Goal: Task Accomplishment & Management: Complete application form

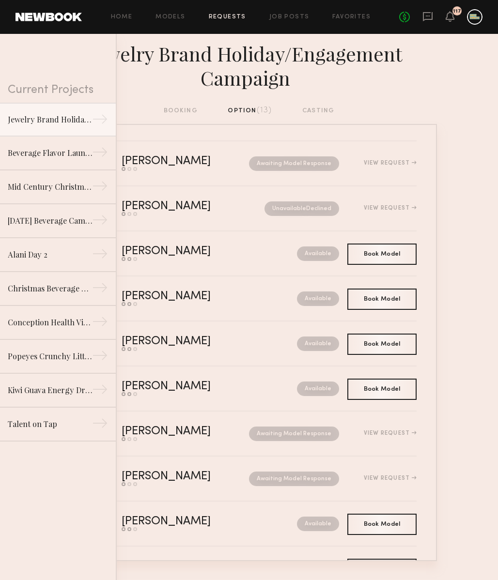
click at [461, 131] on nb-requests-list-container "[PERSON_NAME] Send request Model response Book model Awaiting Model Response Vi…" at bounding box center [249, 342] width 498 height 437
click at [423, 15] on icon at bounding box center [428, 16] width 10 height 9
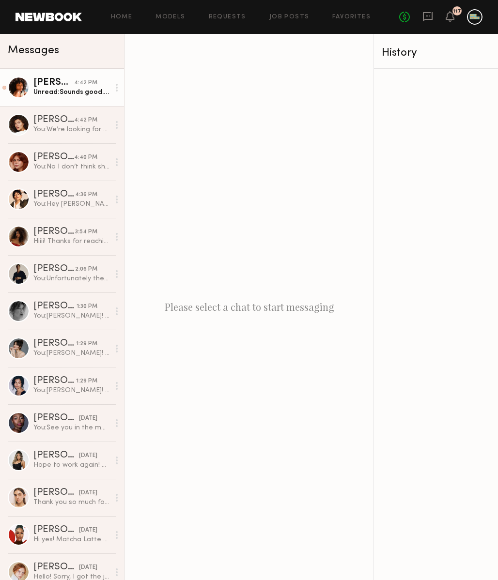
click at [71, 92] on div "Unread: Sounds good. Will get that over to you ASAP. I am not home right now bu…" at bounding box center [71, 92] width 76 height 9
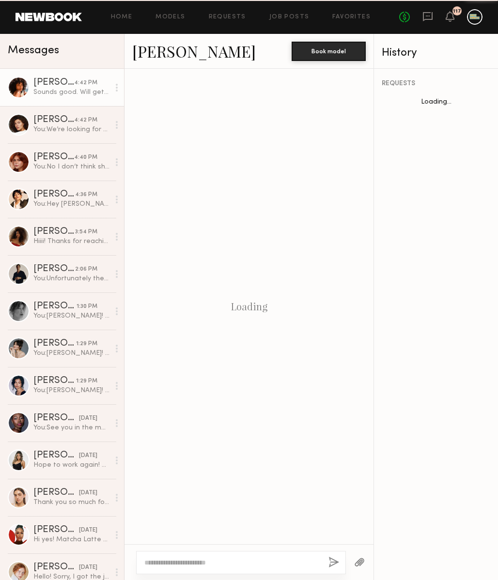
scroll to position [463, 0]
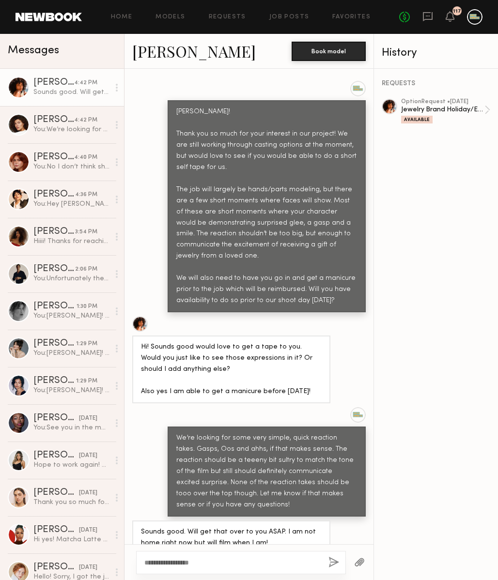
type textarea "**********"
click at [329, 561] on button "button" at bounding box center [333, 563] width 11 height 12
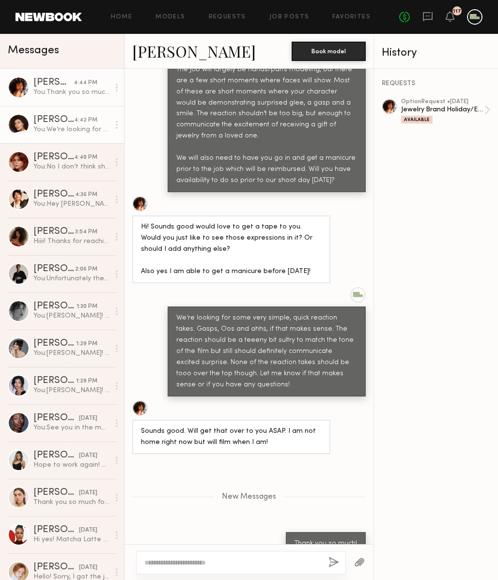
click at [63, 132] on div "You: We’re looking for some very simple, quick reaction takes. Fairly close up …" at bounding box center [71, 129] width 76 height 9
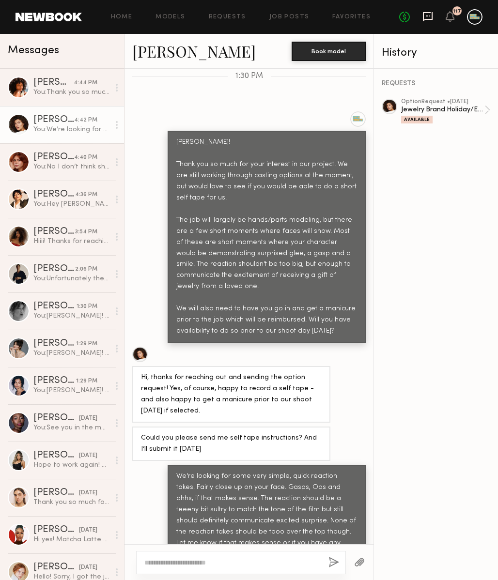
click at [428, 17] on icon at bounding box center [427, 16] width 11 height 11
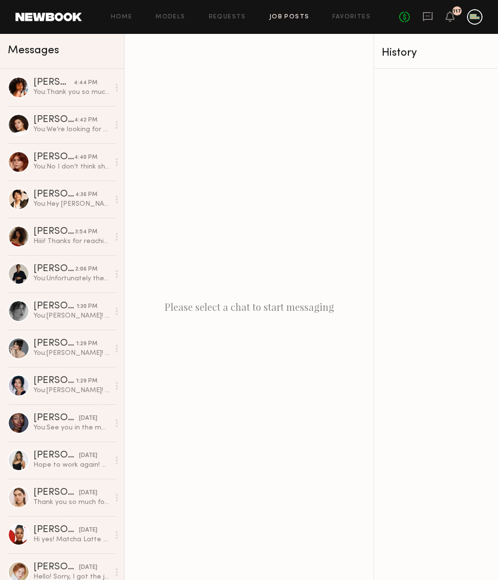
click at [278, 18] on link "Job Posts" at bounding box center [289, 17] width 40 height 6
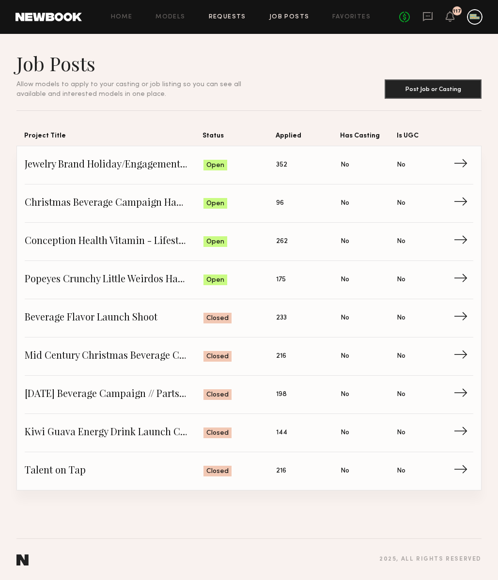
click at [222, 16] on link "Requests" at bounding box center [227, 17] width 37 height 6
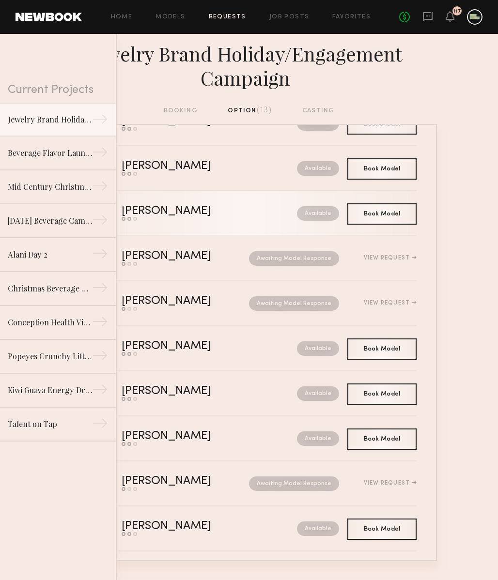
scroll to position [182, 0]
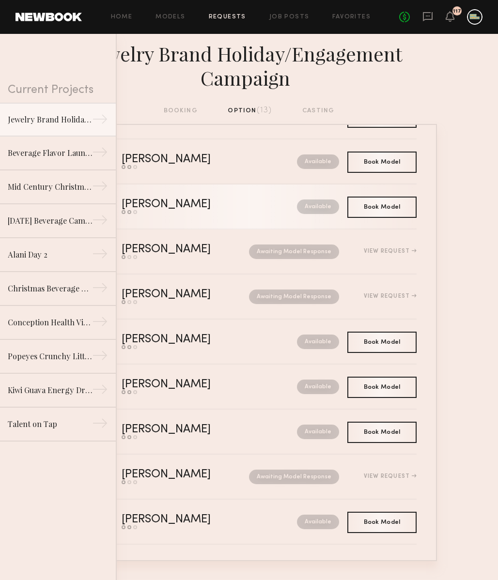
click at [254, 204] on div "Available" at bounding box center [296, 206] width 85 height 15
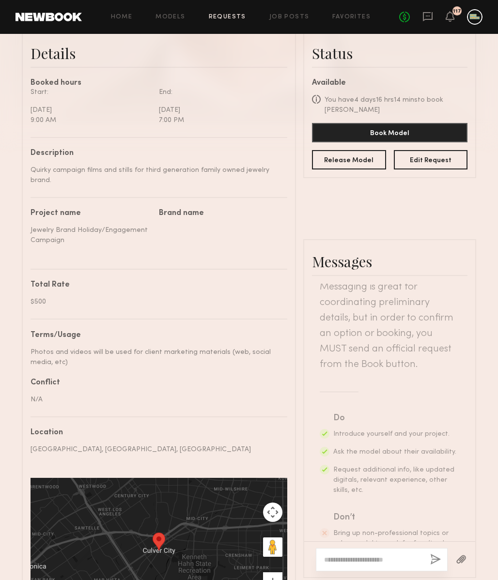
scroll to position [348, 0]
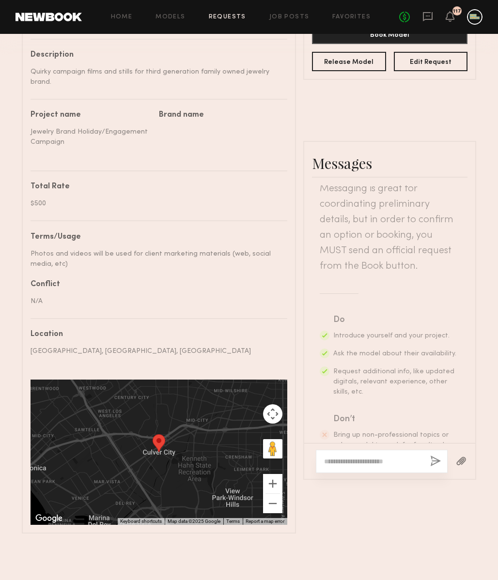
click at [369, 457] on textarea at bounding box center [373, 462] width 98 height 10
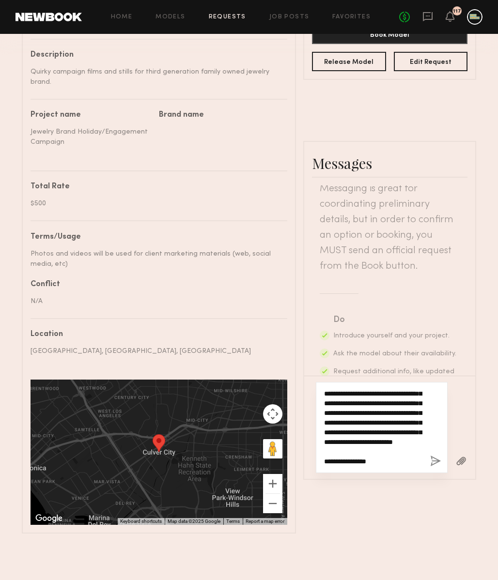
scroll to position [66, 0]
type textarea "**********"
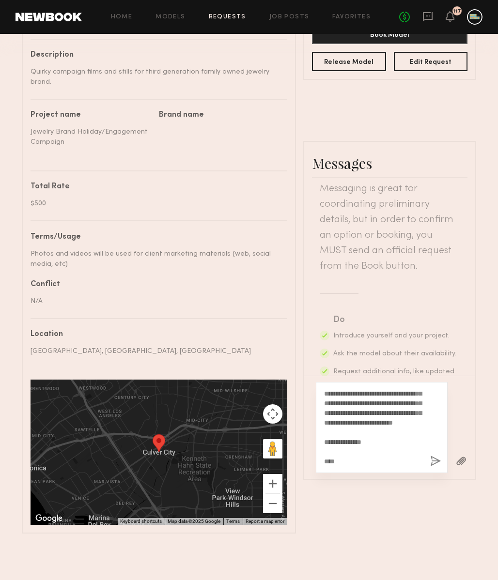
click at [438, 456] on button "button" at bounding box center [435, 462] width 11 height 12
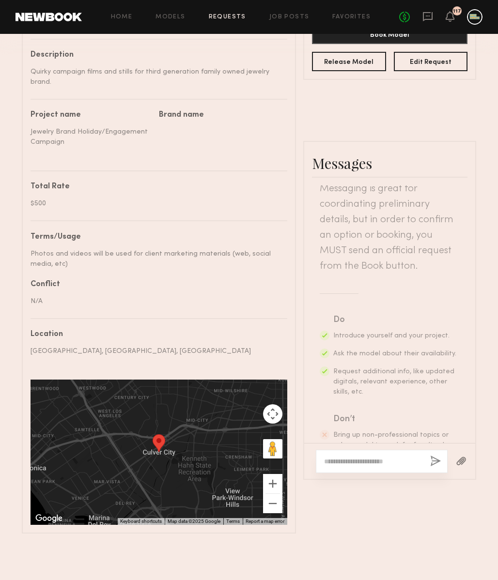
scroll to position [0, 0]
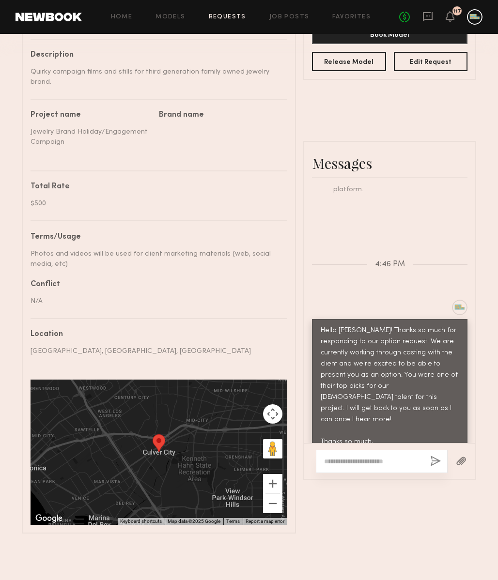
click at [424, 23] on div "No fees up to $5,000 117" at bounding box center [440, 16] width 83 height 15
click at [424, 15] on icon at bounding box center [427, 16] width 11 height 11
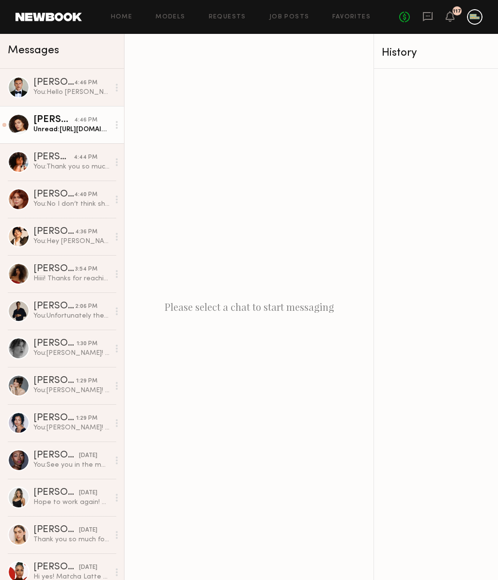
click at [56, 123] on div "Masha S." at bounding box center [53, 120] width 41 height 10
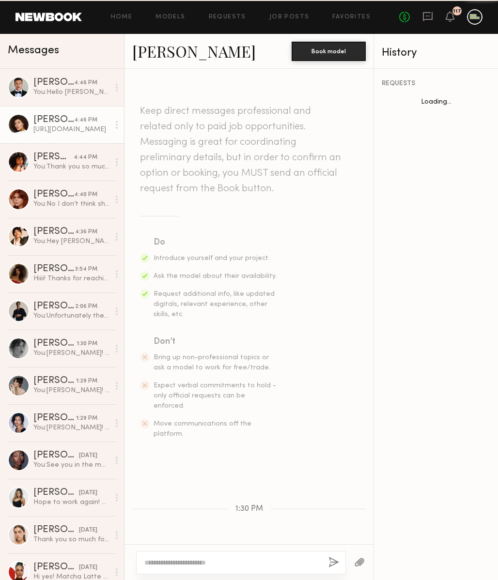
scroll to position [490, 0]
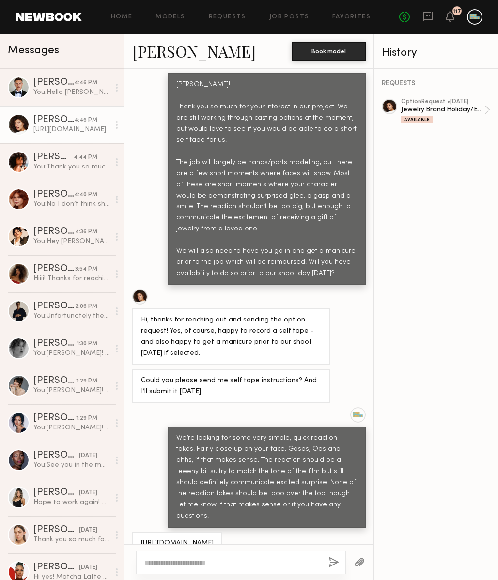
drag, startPoint x: 140, startPoint y: 510, endPoint x: 257, endPoint y: 532, distance: 118.7
click at [222, 532] on div "https://drive.google.com/file/d/1MZWUF7hAdcM5TrWQJQNGIbtwwRpLM_ZV/view?usp=driv…" at bounding box center [177, 543] width 90 height 23
click at [191, 568] on div at bounding box center [241, 562] width 210 height 23
click at [191, 567] on textarea at bounding box center [232, 563] width 176 height 10
type textarea "**********"
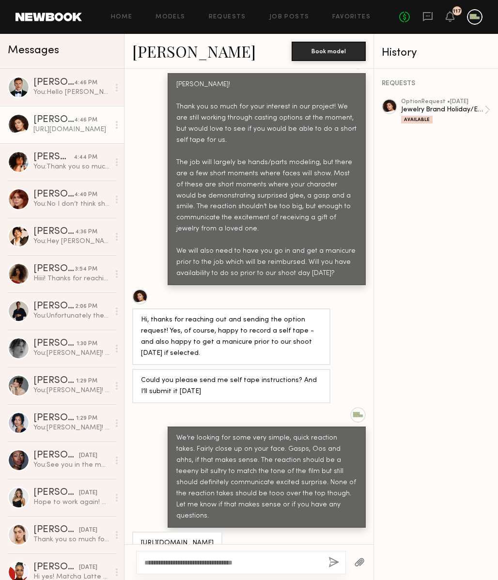
click at [333, 561] on button "button" at bounding box center [333, 563] width 11 height 12
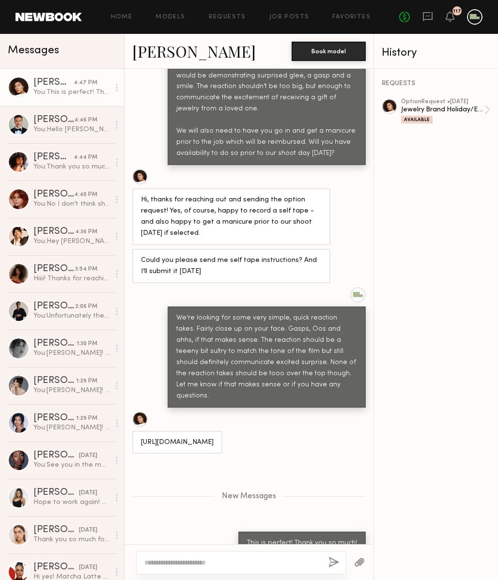
scroll to position [606, 0]
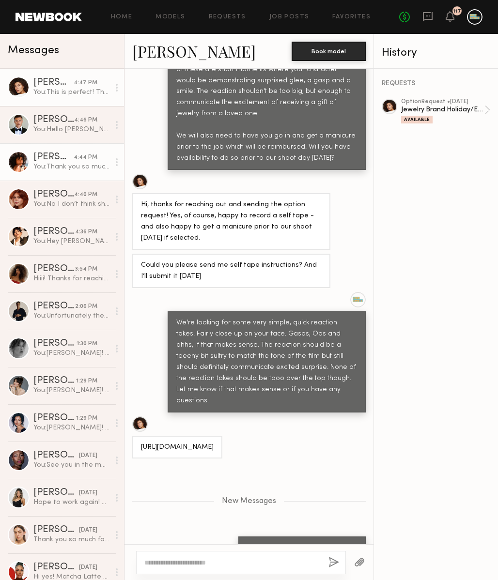
click at [62, 162] on div "You: Thank you so much!" at bounding box center [71, 166] width 76 height 9
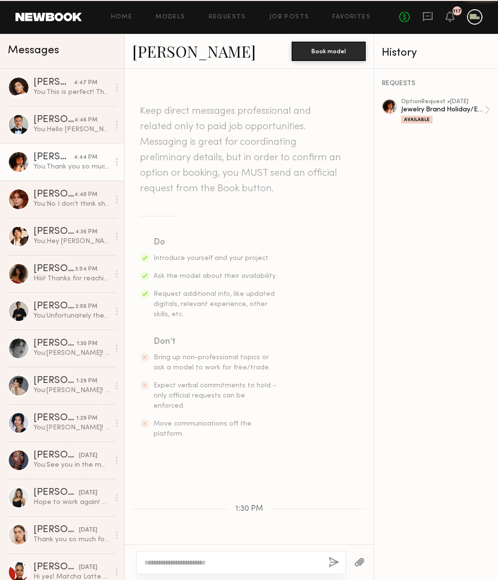
scroll to position [510, 0]
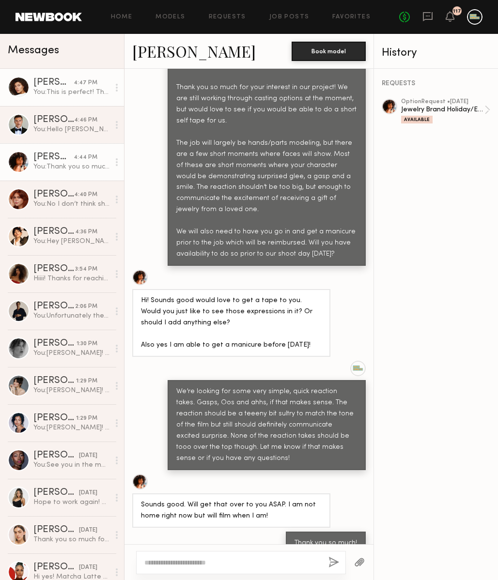
click at [60, 87] on div "Masha S." at bounding box center [53, 83] width 40 height 10
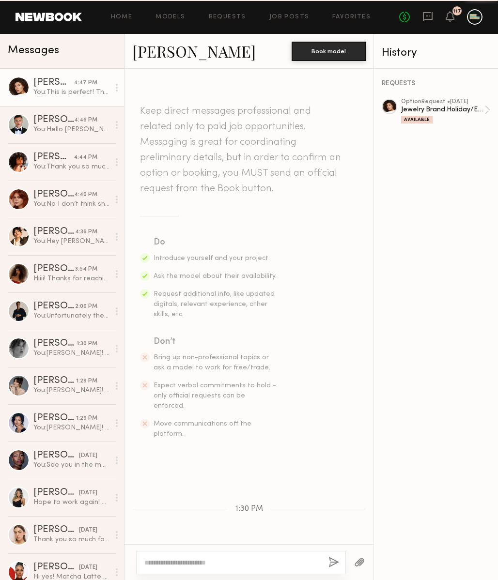
scroll to position [537, 0]
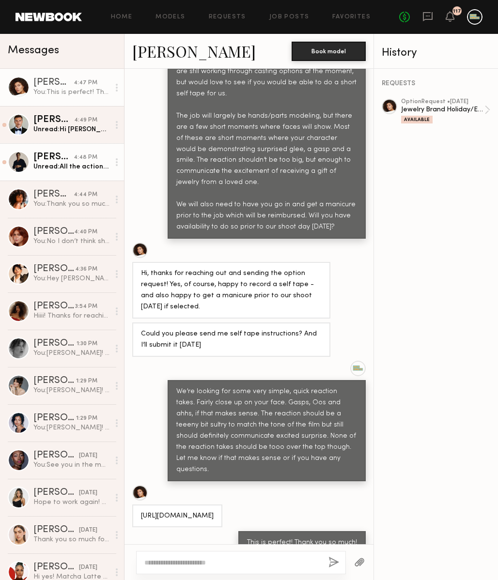
click at [71, 165] on div "Unread: All the actions sound great!" at bounding box center [71, 166] width 76 height 9
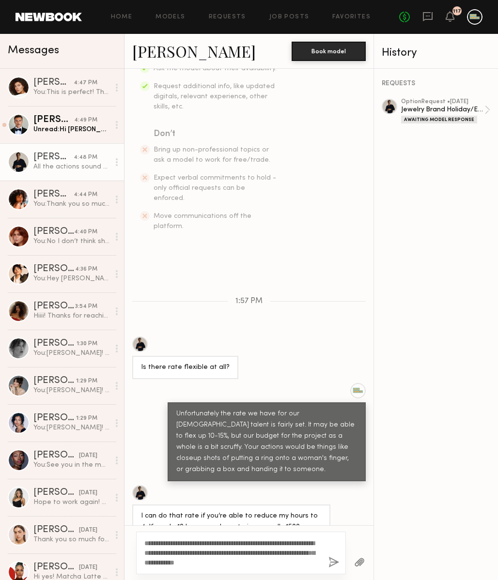
scroll to position [226, 0]
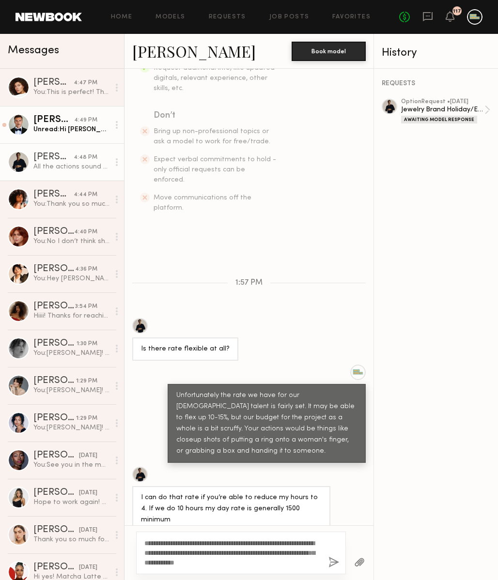
type textarea "**********"
click at [69, 130] on div "Unread: Hi Jack Thank you!" at bounding box center [71, 129] width 76 height 9
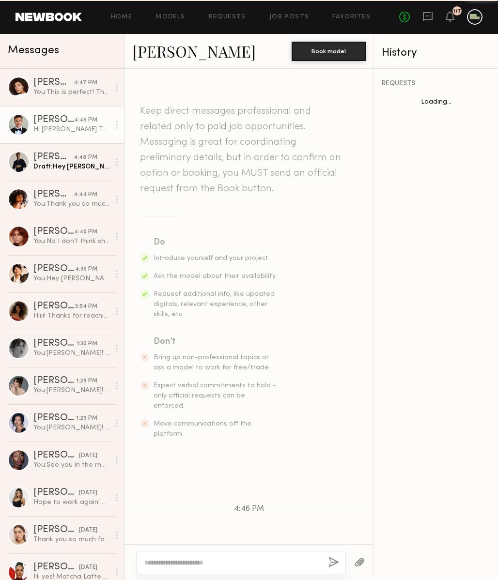
scroll to position [170, 0]
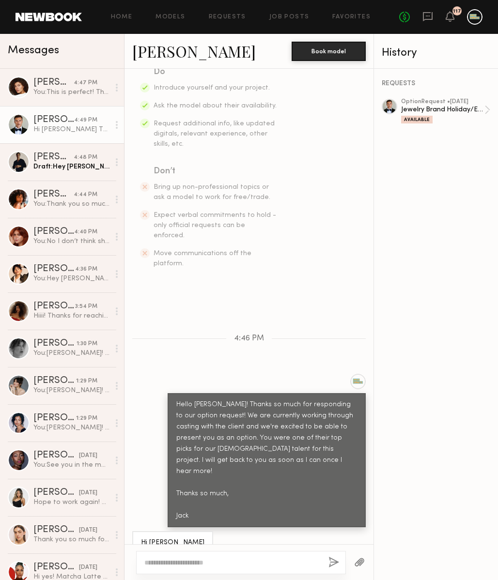
click at [43, 126] on div "Hi Jack Thank you!" at bounding box center [71, 129] width 76 height 9
click at [48, 165] on div "Draft: Hey Charlie, unfortunately we wouldn't be able to decrease your hours on…" at bounding box center [71, 166] width 76 height 9
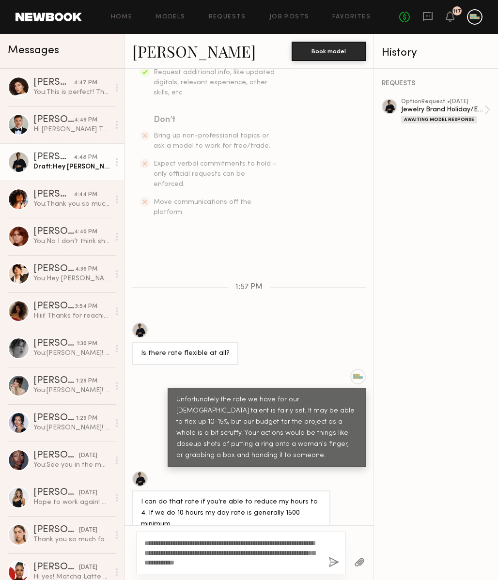
scroll to position [226, 0]
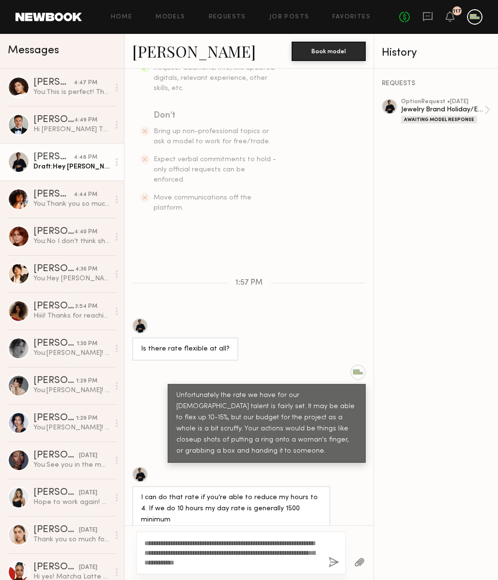
click at [283, 563] on textarea "**********" at bounding box center [232, 552] width 176 height 29
click at [227, 545] on textarea "**********" at bounding box center [232, 548] width 176 height 39
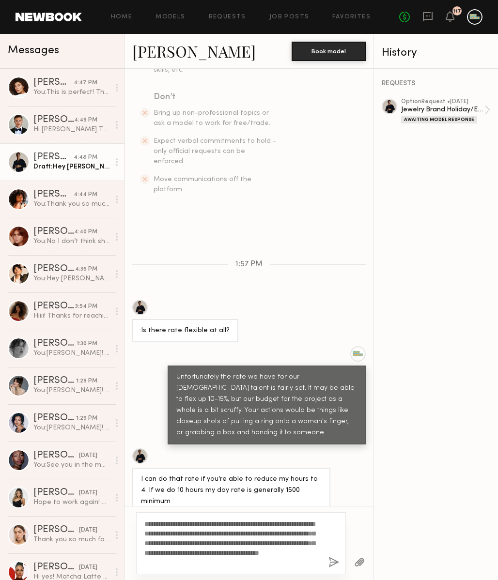
scroll to position [242, 0]
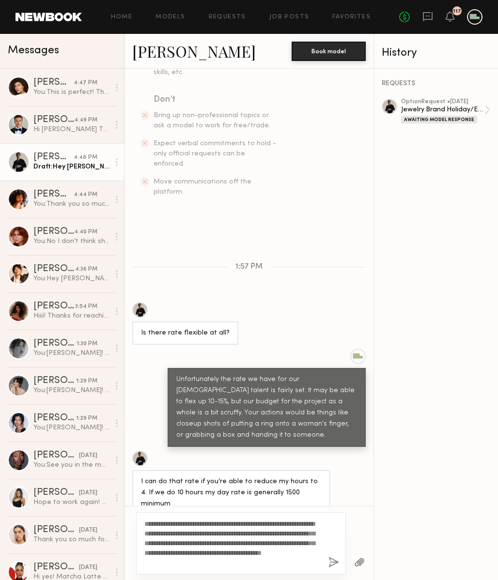
type textarea "**********"
click at [332, 563] on button "button" at bounding box center [333, 563] width 11 height 12
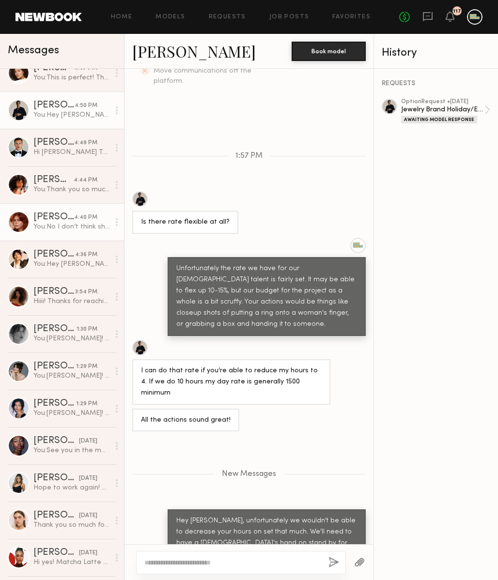
scroll to position [0, 0]
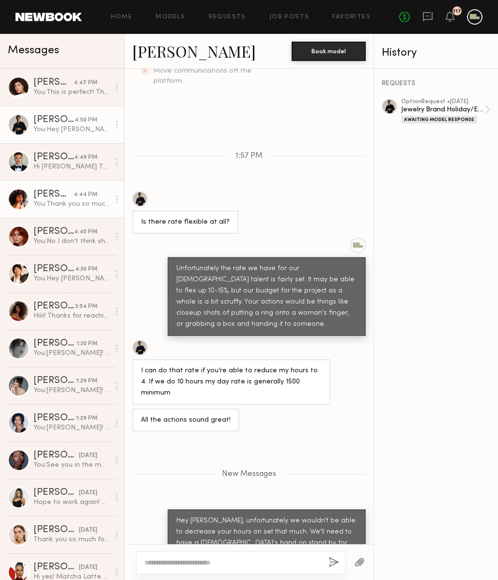
click at [51, 197] on div "Emely M." at bounding box center [53, 195] width 40 height 10
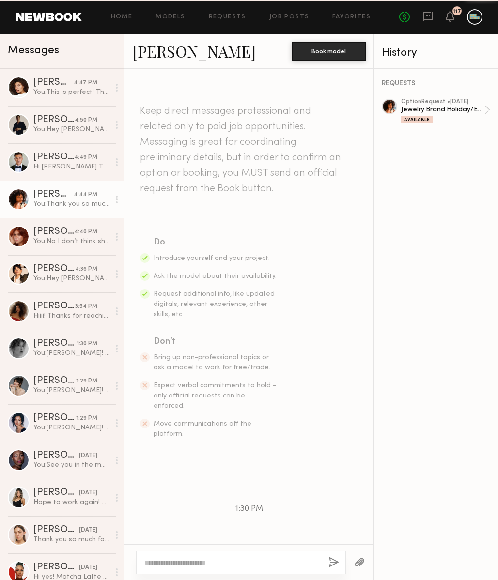
scroll to position [510, 0]
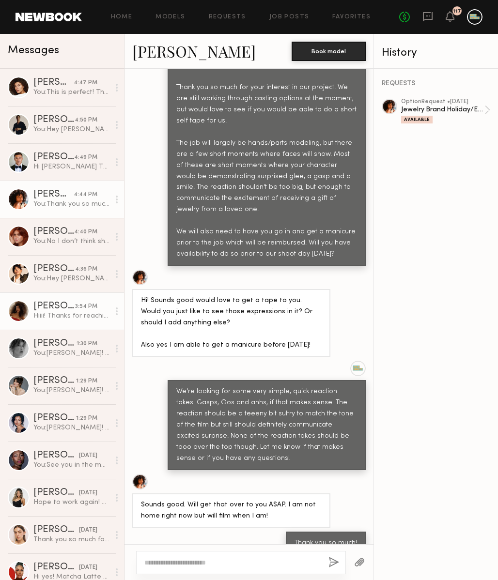
click at [66, 320] on link "Christina S. 3:54 PM Hiiii! Thanks for reaching out. Yes I’m available and happ…" at bounding box center [62, 310] width 124 height 37
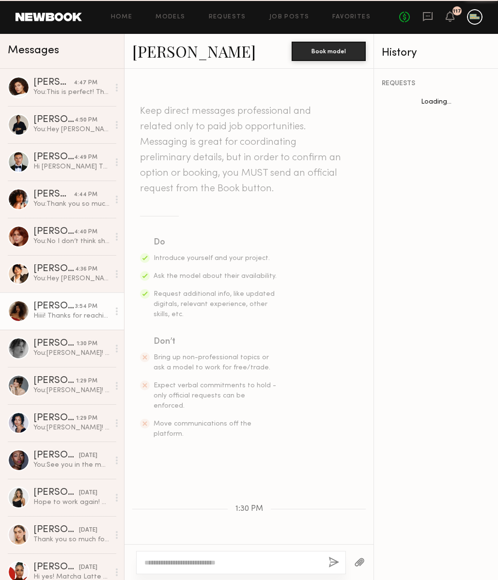
scroll to position [326, 0]
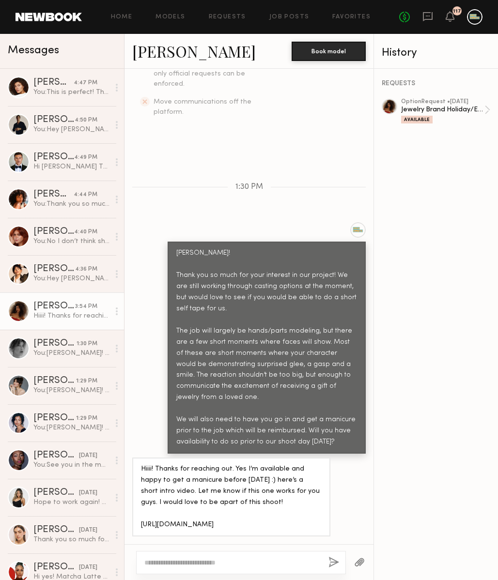
drag, startPoint x: 141, startPoint y: 504, endPoint x: 319, endPoint y: 526, distance: 178.6
click at [319, 526] on div "Hiiii! Thanks for reaching out. Yes I’m available and happy to get a manicure b…" at bounding box center [231, 497] width 181 height 67
click at [225, 560] on textarea at bounding box center [232, 563] width 176 height 10
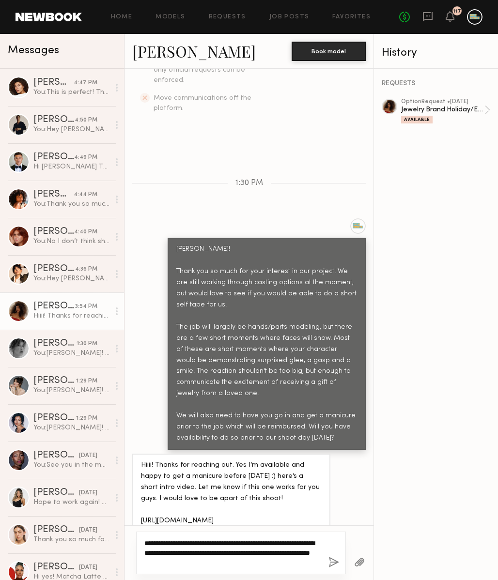
type textarea "**********"
click at [331, 558] on button "button" at bounding box center [333, 563] width 11 height 12
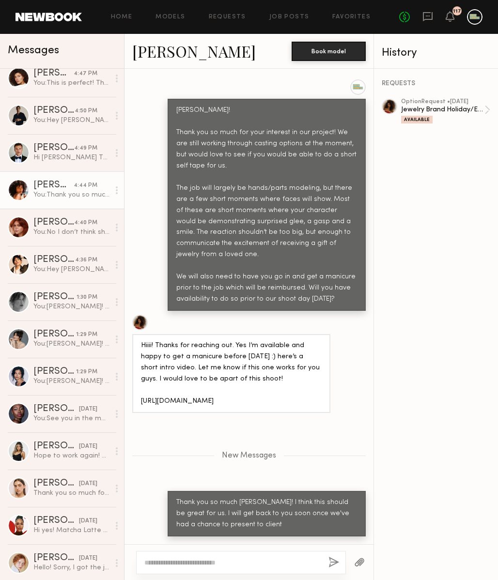
scroll to position [51, 0]
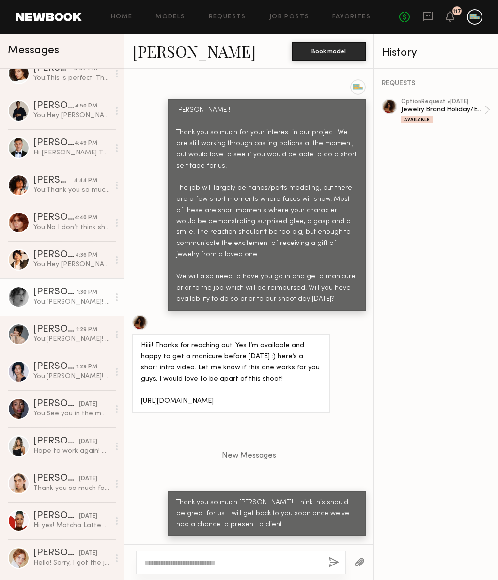
click at [53, 299] on div "You: Hiya! Thank you so much for your interest in our project! We are still wor…" at bounding box center [71, 301] width 76 height 9
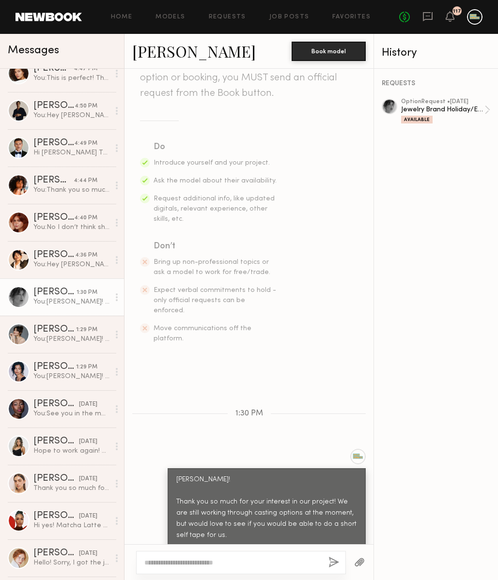
scroll to position [95, 0]
click at [169, 48] on link "Brittany H." at bounding box center [193, 51] width 123 height 21
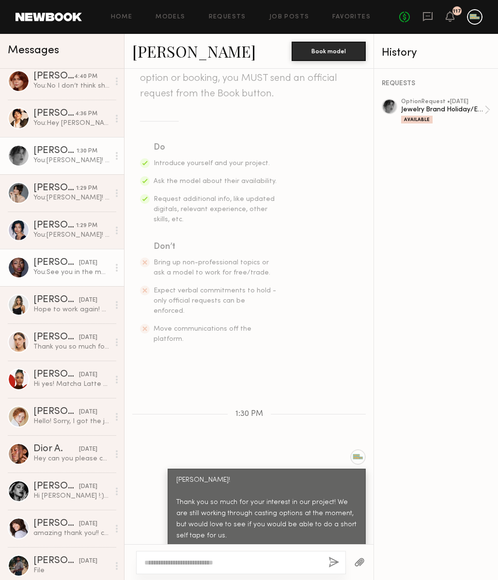
scroll to position [176, 0]
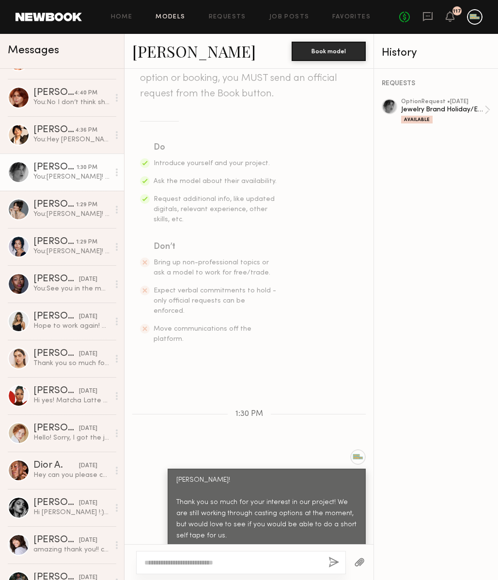
click at [170, 18] on link "Models" at bounding box center [170, 17] width 30 height 6
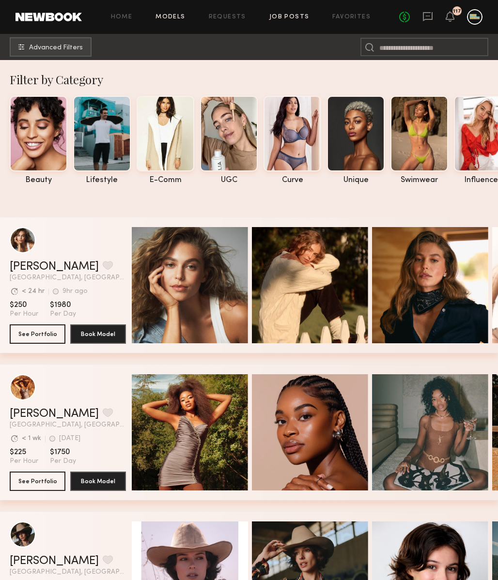
click at [278, 17] on link "Job Posts" at bounding box center [289, 17] width 40 height 6
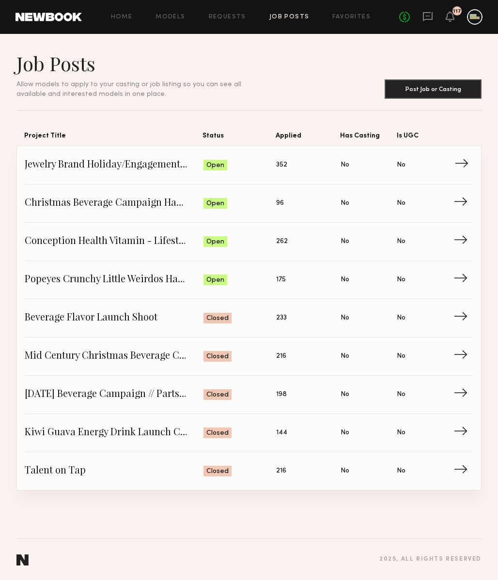
click at [123, 165] on span "Jewelry Brand Holiday/Engagement Campaign" at bounding box center [114, 165] width 179 height 15
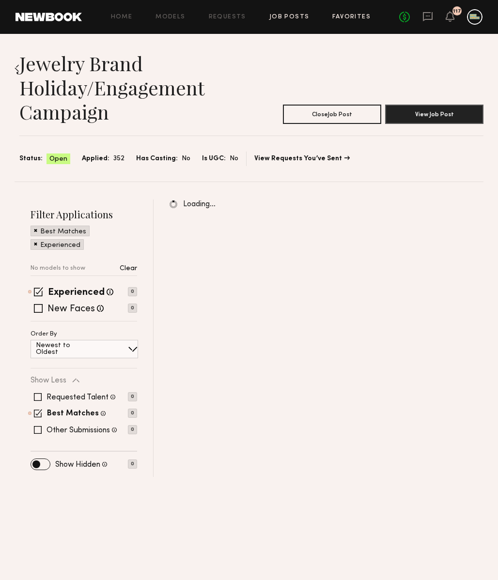
click at [347, 15] on link "Favorites" at bounding box center [351, 17] width 38 height 6
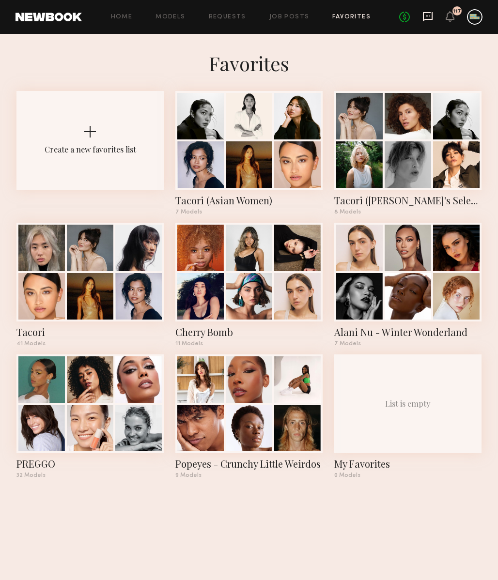
click at [429, 16] on icon at bounding box center [428, 15] width 4 height 1
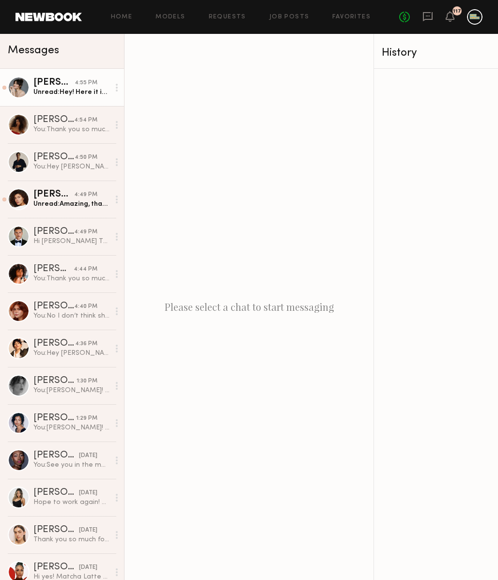
click at [80, 80] on div "4:55 PM" at bounding box center [86, 82] width 23 height 9
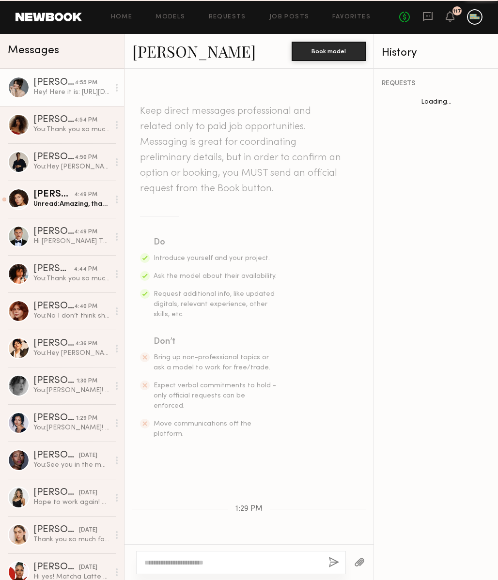
scroll to position [259, 0]
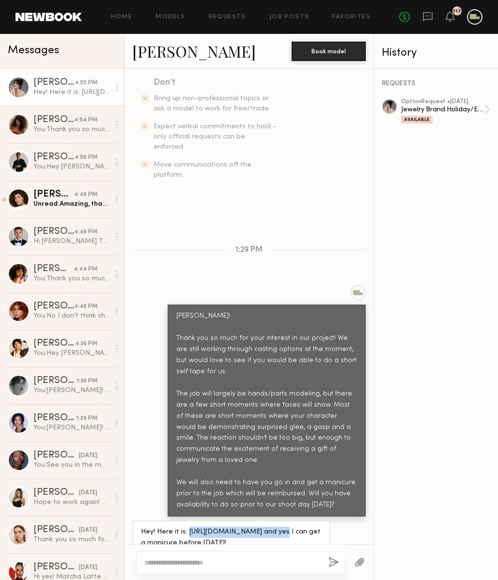
drag, startPoint x: 187, startPoint y: 513, endPoint x: 271, endPoint y: 513, distance: 83.8
click at [271, 527] on div "Hey! Here it is: https://we.tl/t-UPZxoRRXpV and yes I can get a manicure before…" at bounding box center [231, 538] width 181 height 22
click at [195, 564] on textarea at bounding box center [232, 563] width 176 height 10
type textarea "**********"
click at [330, 559] on button "button" at bounding box center [333, 563] width 11 height 12
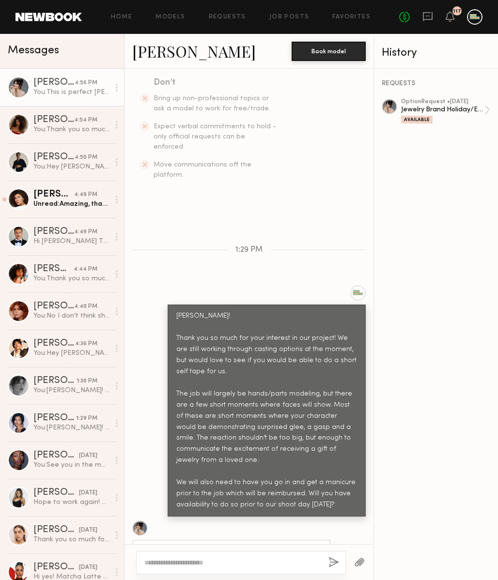
scroll to position [390, 0]
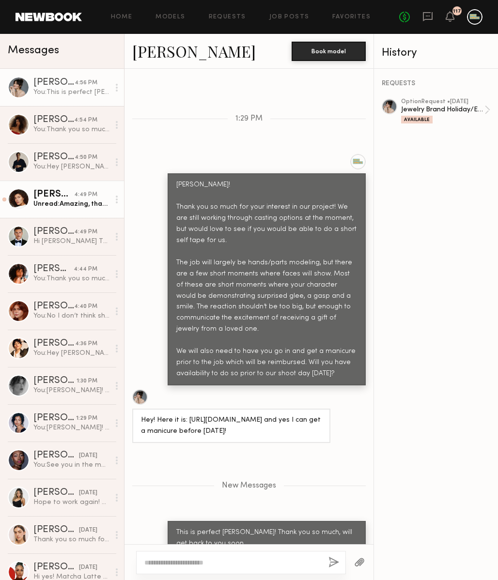
click at [67, 206] on div "Unread: Amazing, thanks! Let me know if there is anything else needed!" at bounding box center [71, 203] width 76 height 9
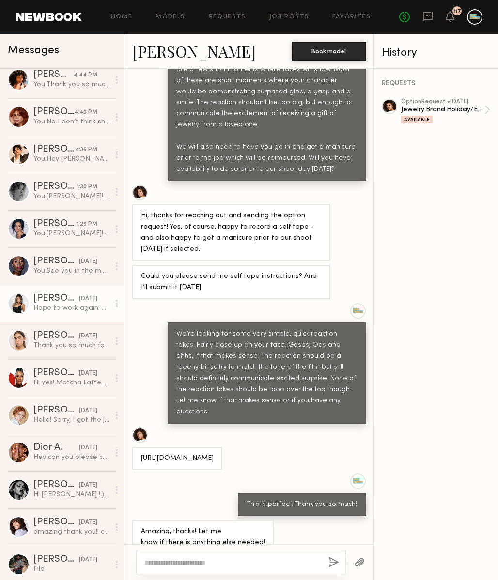
scroll to position [182, 0]
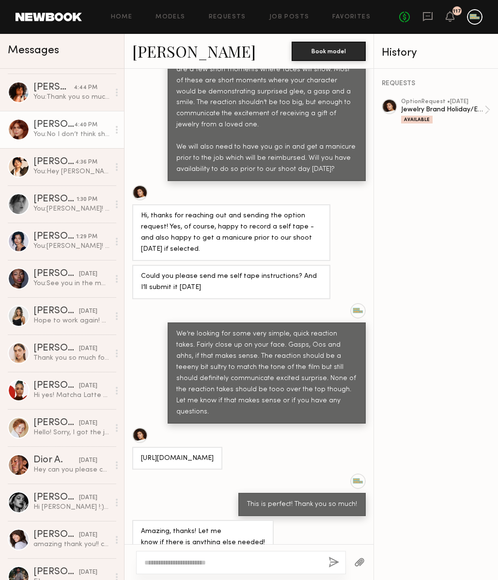
click at [71, 130] on div "You: No I don’t think showing your hands should be necessary. We’re looking for…" at bounding box center [71, 134] width 76 height 9
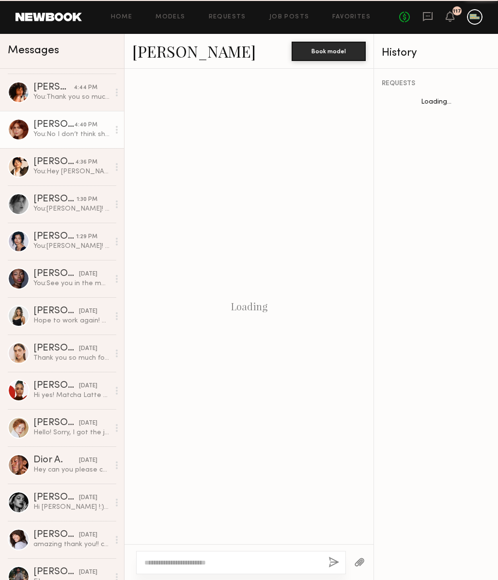
scroll to position [689, 0]
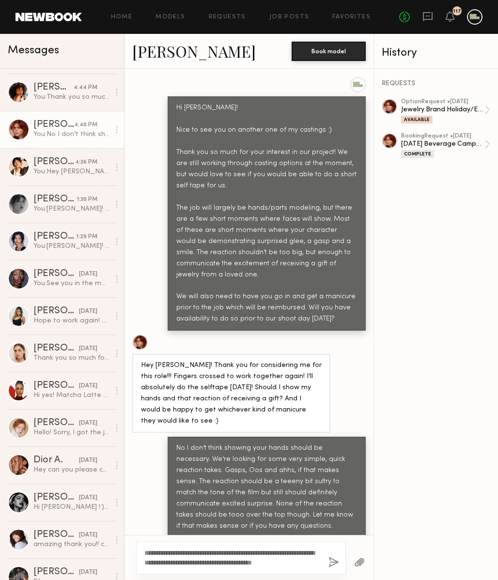
type textarea "**********"
click at [331, 560] on button "button" at bounding box center [333, 563] width 11 height 12
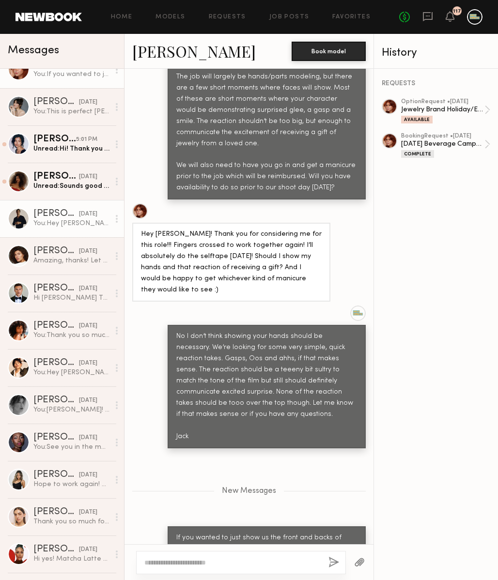
scroll to position [0, 0]
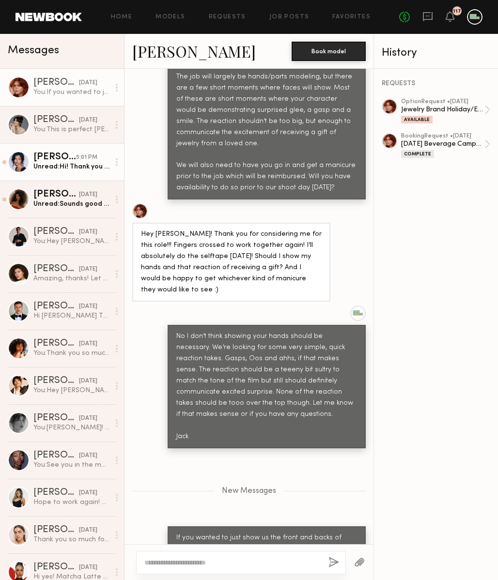
click at [56, 167] on div "Unread: Hi! Thank you so much for reaching out. I'm happy to send a self tape a…" at bounding box center [71, 166] width 76 height 9
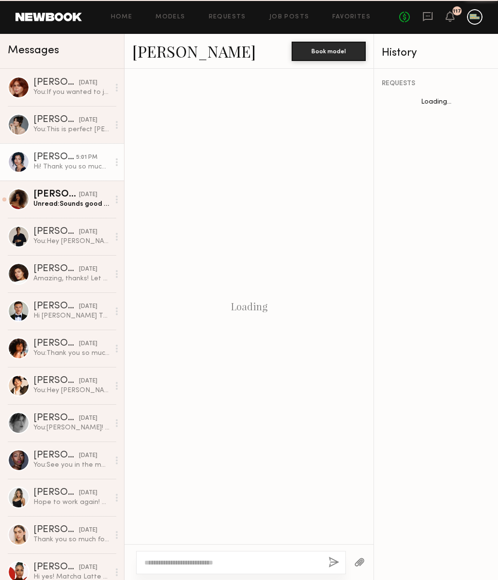
scroll to position [270, 0]
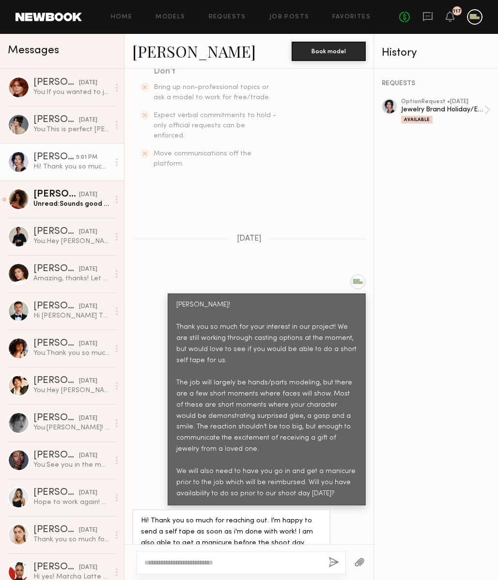
click at [249, 557] on div at bounding box center [241, 562] width 210 height 23
click at [248, 563] on textarea at bounding box center [232, 563] width 176 height 10
type textarea "**********"
click at [335, 561] on button "button" at bounding box center [333, 563] width 11 height 12
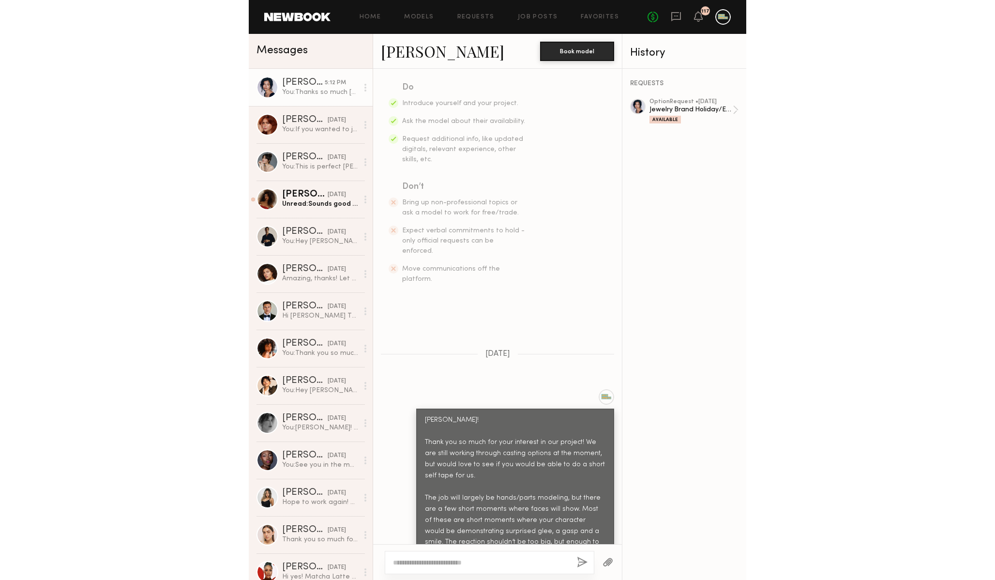
scroll to position [401, 0]
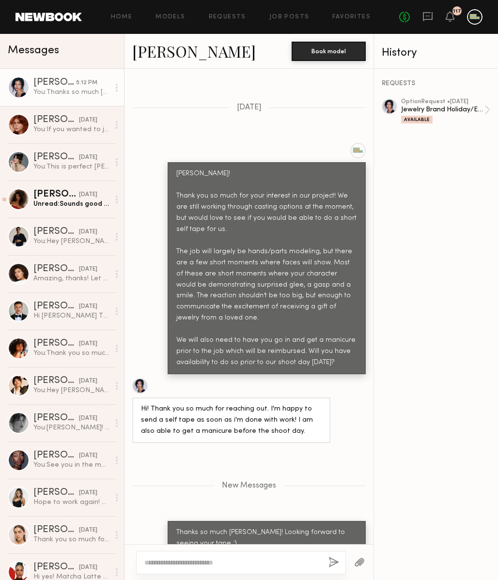
click at [387, 104] on div at bounding box center [388, 106] width 15 height 15
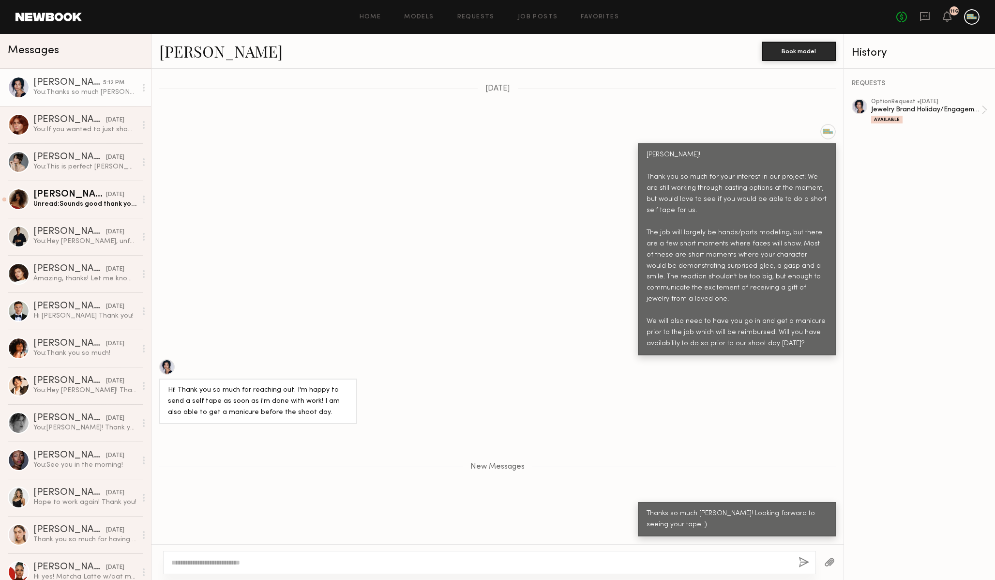
scroll to position [301, 0]
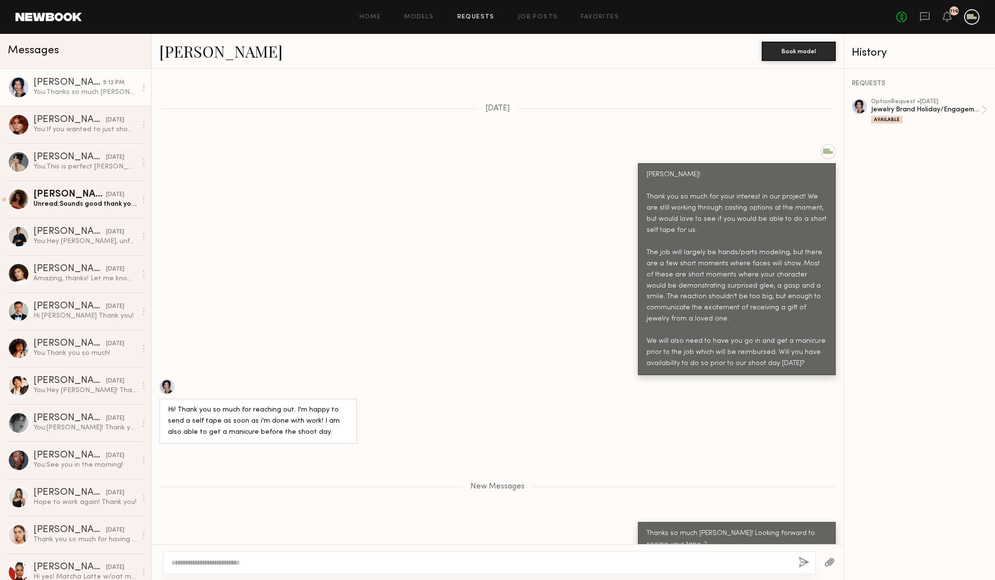
click at [474, 18] on link "Requests" at bounding box center [475, 17] width 37 height 6
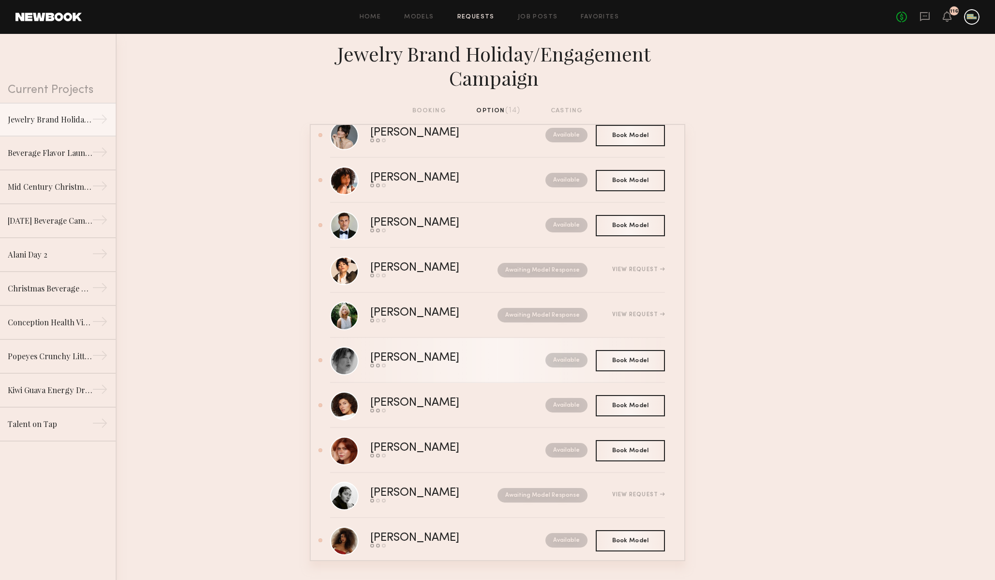
scroll to position [227, 0]
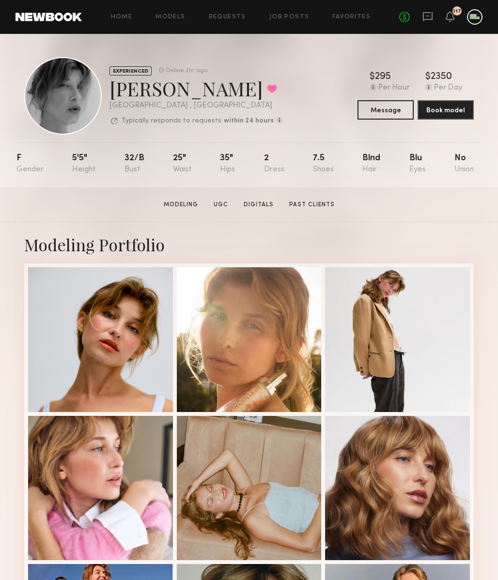
click at [260, 194] on section "Brittany H. Modeling UGC Digitals Past Clients Message Book Model" at bounding box center [249, 204] width 498 height 34
click at [260, 200] on link "Digitals" at bounding box center [259, 204] width 38 height 9
drag, startPoint x: 200, startPoint y: 88, endPoint x: 112, endPoint y: 90, distance: 88.6
click at [111, 90] on div "Brittany H. Favorited" at bounding box center [195, 89] width 173 height 26
click at [112, 90] on div "Brittany H. Favorited" at bounding box center [195, 89] width 173 height 26
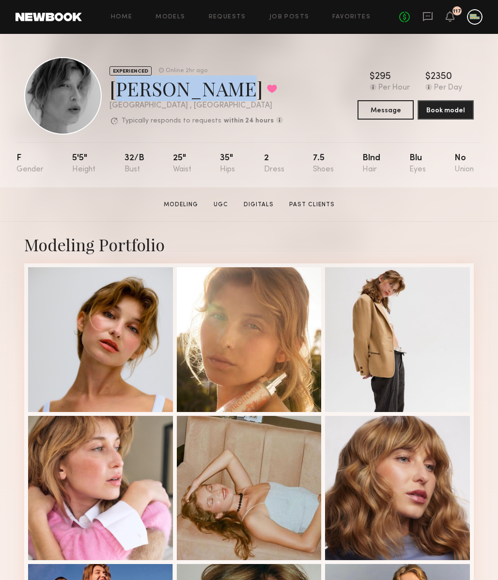
drag, startPoint x: 112, startPoint y: 90, endPoint x: 203, endPoint y: 93, distance: 91.6
click at [204, 93] on div "Brittany H. Favorited" at bounding box center [195, 89] width 173 height 26
click at [203, 93] on div "Brittany H. Favorited" at bounding box center [195, 89] width 173 height 26
drag, startPoint x: 203, startPoint y: 93, endPoint x: 111, endPoint y: 98, distance: 92.1
click at [111, 98] on div "Brittany H. Favorited" at bounding box center [195, 89] width 173 height 26
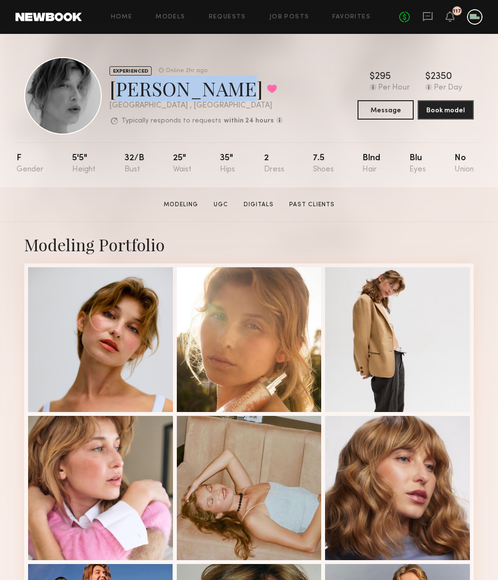
click at [118, 95] on div "Brittany H. Favorited" at bounding box center [195, 89] width 173 height 26
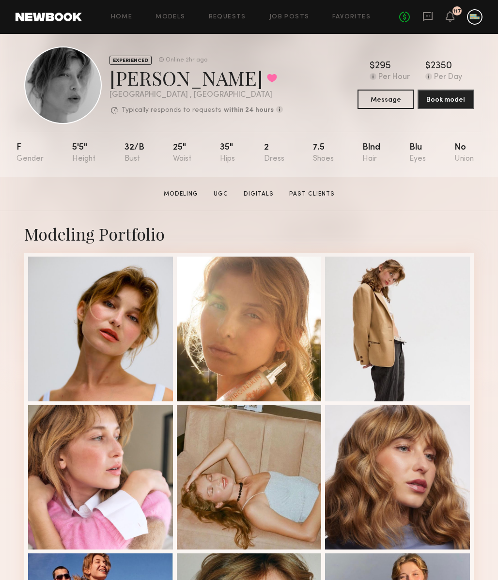
scroll to position [10, 0]
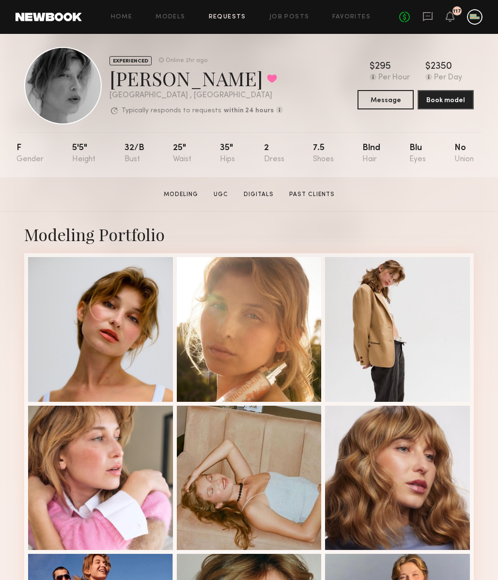
click at [227, 19] on link "Requests" at bounding box center [227, 17] width 37 height 6
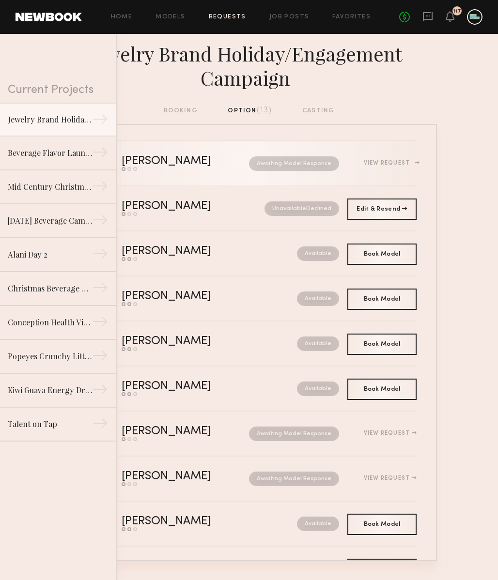
click at [165, 159] on div "Charlie M." at bounding box center [176, 161] width 108 height 11
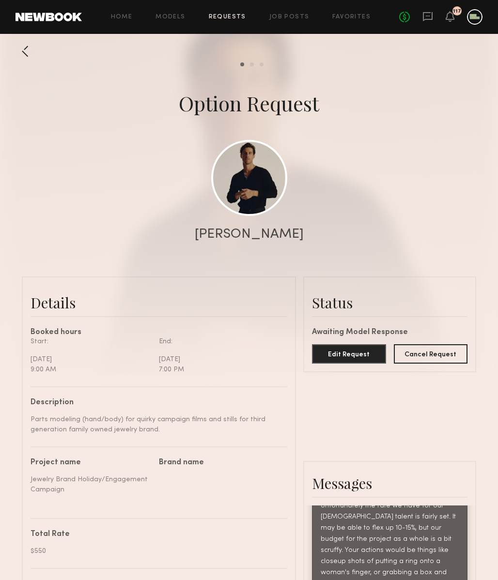
click at [233, 14] on link "Requests" at bounding box center [227, 17] width 37 height 6
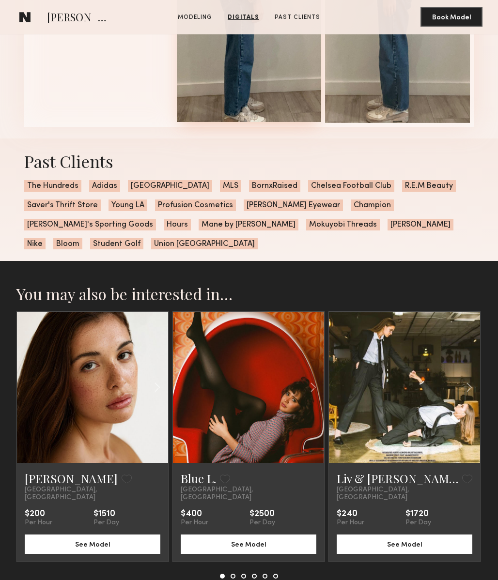
scroll to position [1125, 0]
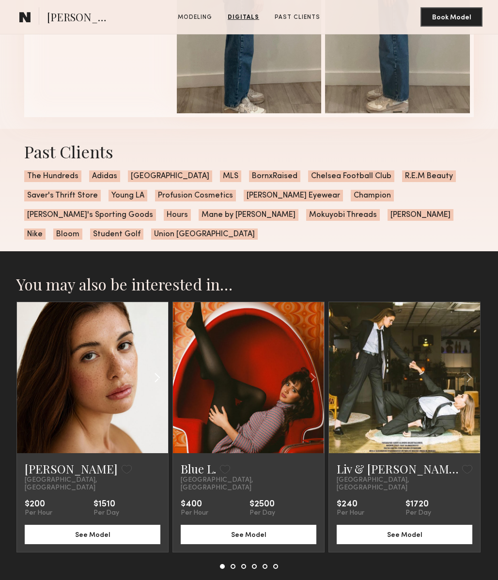
click at [157, 377] on common-icon at bounding box center [157, 377] width 14 height 18
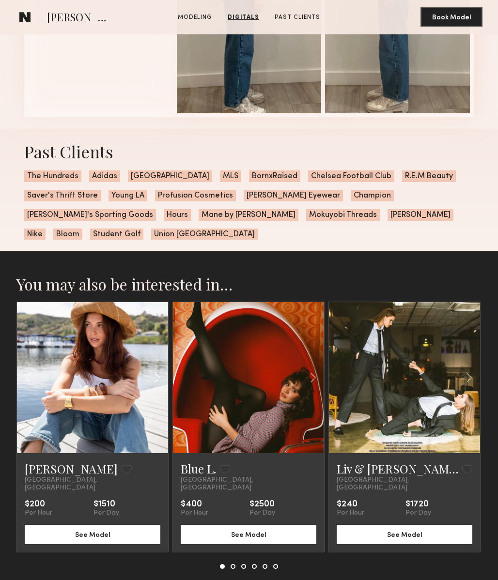
click at [157, 377] on common-icon at bounding box center [157, 377] width 14 height 18
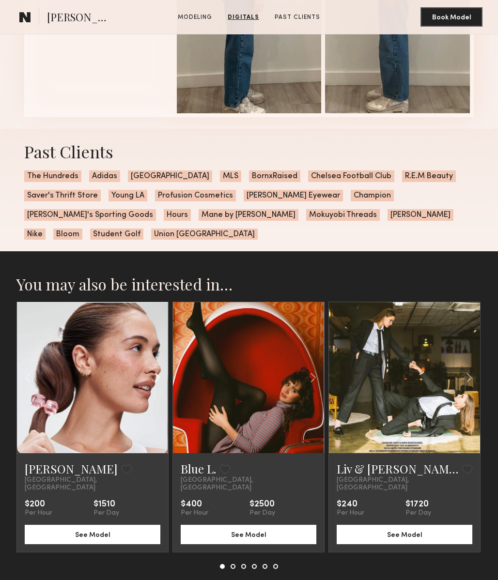
click at [157, 377] on common-icon at bounding box center [157, 377] width 14 height 18
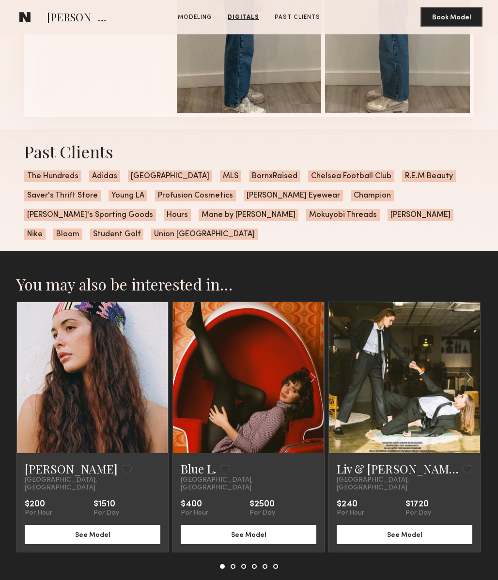
click at [157, 377] on div at bounding box center [92, 377] width 151 height 151
click at [311, 379] on common-icon at bounding box center [313, 377] width 14 height 18
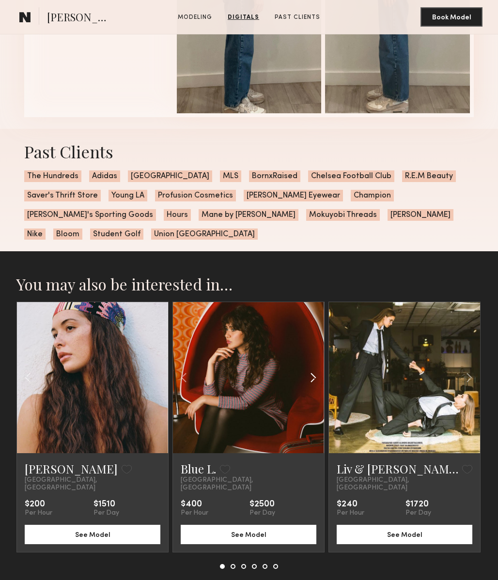
click at [311, 379] on common-icon at bounding box center [313, 377] width 14 height 18
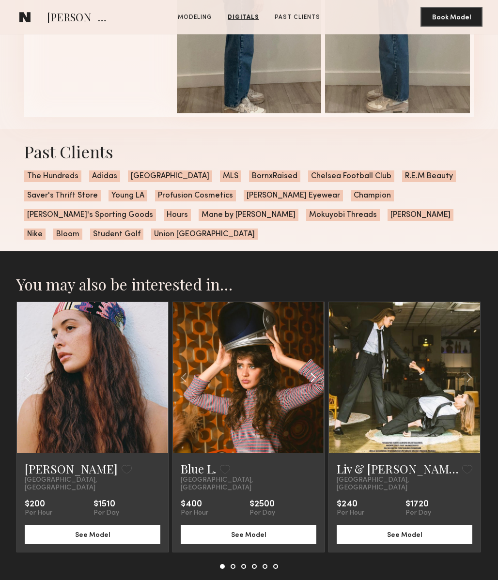
click at [311, 379] on common-icon at bounding box center [313, 377] width 14 height 18
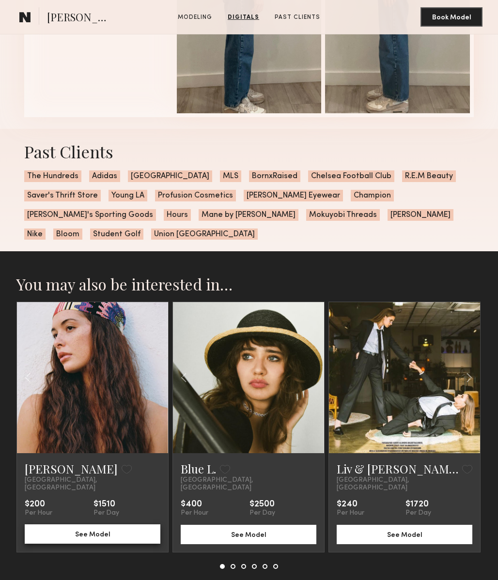
click at [67, 524] on button "See Model" at bounding box center [93, 533] width 136 height 19
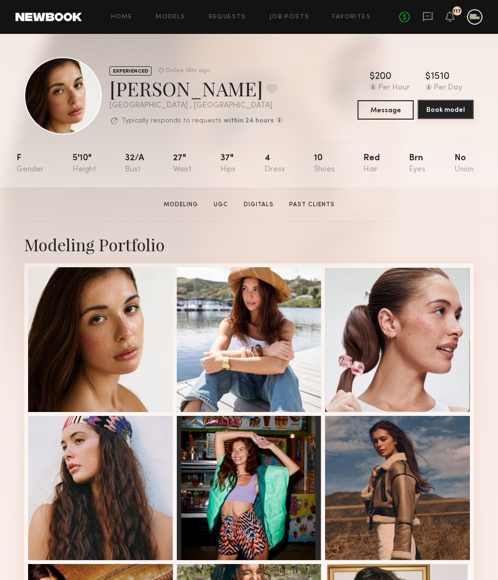
click at [445, 107] on button "Book model" at bounding box center [445, 109] width 56 height 19
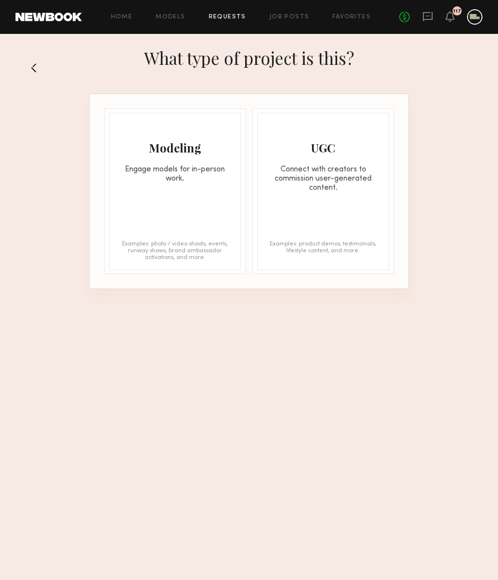
click at [165, 190] on div "Modeling Engage models for in-person work. Examples: photo / video shoots, even…" at bounding box center [175, 191] width 132 height 157
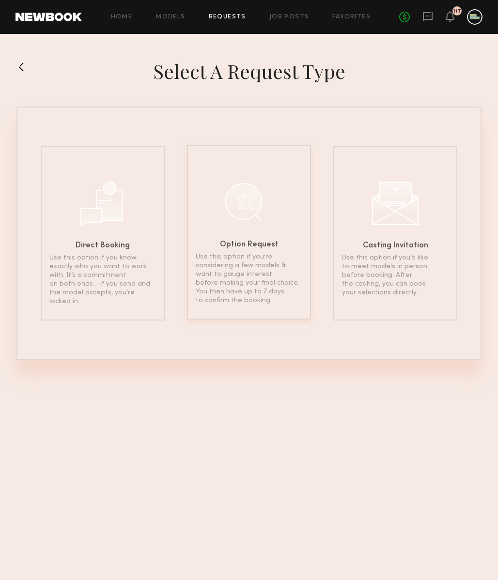
click at [255, 229] on div "Option Request Use this option if you’re considering a few models & want to gau…" at bounding box center [249, 232] width 124 height 174
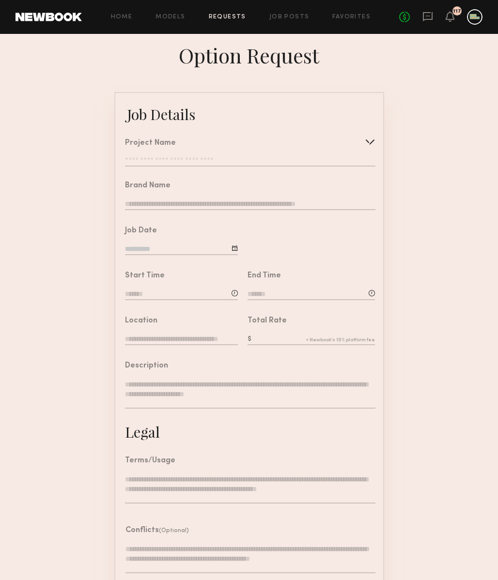
click at [373, 141] on div at bounding box center [369, 141] width 15 height 15
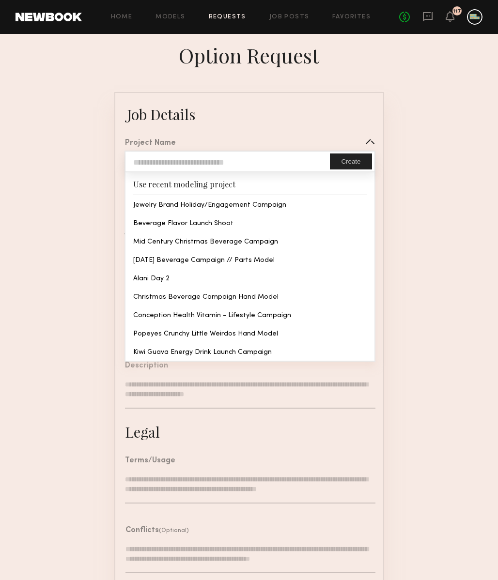
type input "**********"
type textarea "**********"
click at [218, 206] on common-border "**********" at bounding box center [249, 361] width 270 height 539
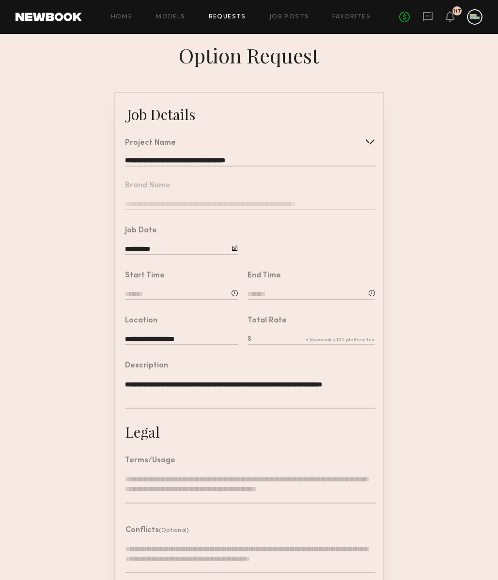
click at [256, 204] on nb-form-field "Brand Name" at bounding box center [249, 192] width 268 height 45
click at [255, 202] on nb-form-field "Brand Name" at bounding box center [249, 192] width 268 height 45
click at [346, 157] on input "**********" at bounding box center [250, 162] width 250 height 10
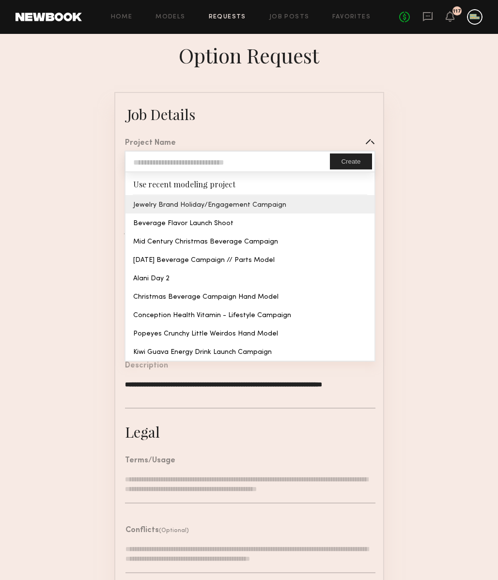
click at [258, 206] on common-border "**********" at bounding box center [249, 361] width 270 height 539
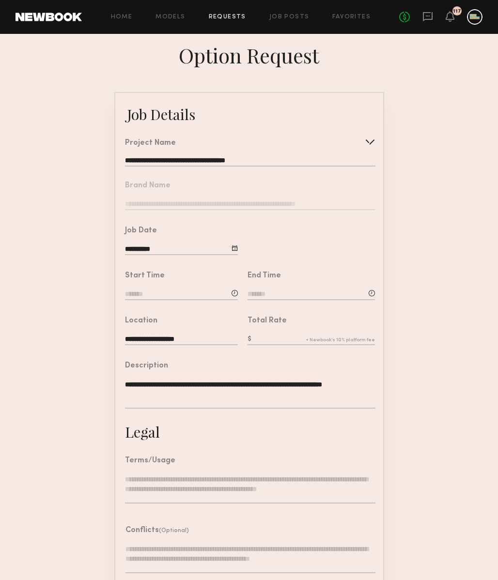
click at [229, 203] on nb-form-field "Brand Name" at bounding box center [249, 192] width 268 height 45
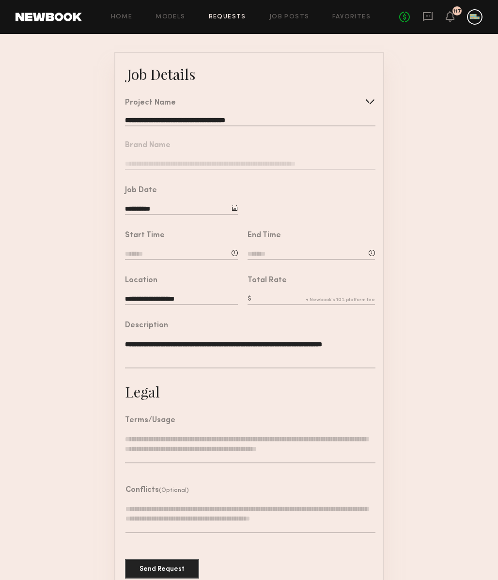
scroll to position [57, 0]
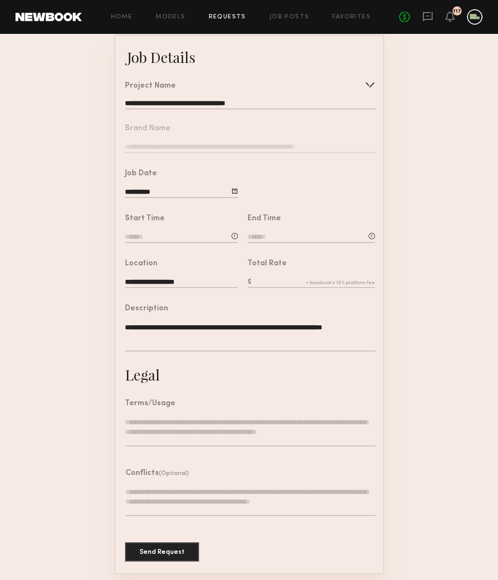
click at [207, 430] on textarea at bounding box center [250, 431] width 250 height 29
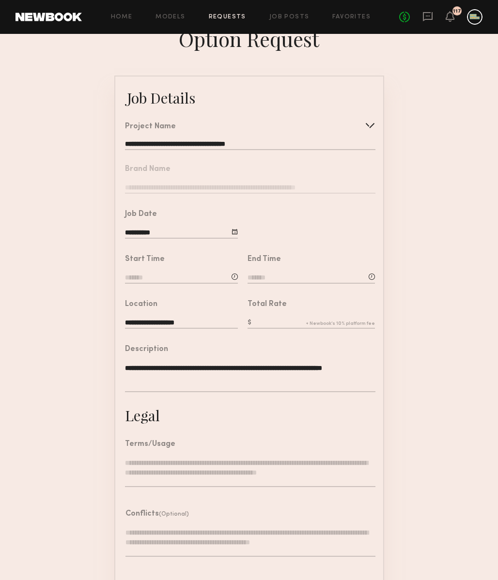
scroll to position [34, 0]
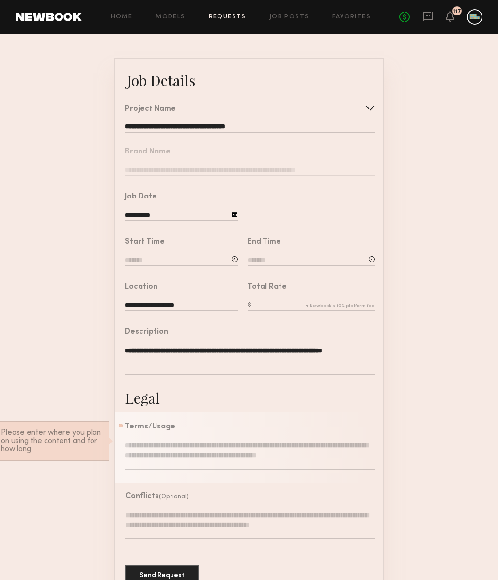
click at [246, 164] on nb-form-field "Brand Name" at bounding box center [249, 159] width 268 height 45
click at [246, 168] on nb-form-field "Brand Name" at bounding box center [249, 159] width 268 height 45
click at [213, 259] on input at bounding box center [181, 261] width 113 height 11
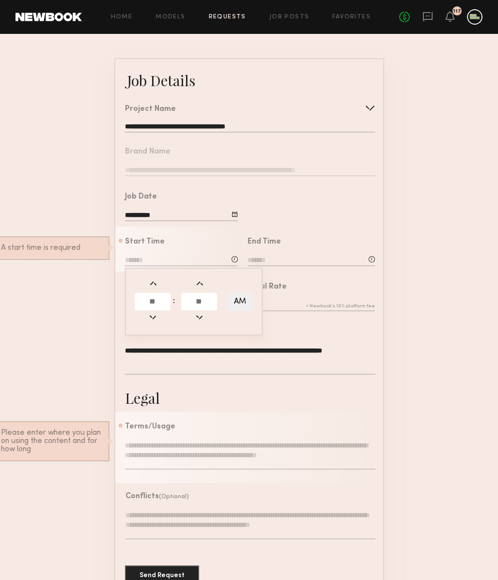
click at [163, 299] on input "text" at bounding box center [153, 301] width 36 height 17
type input "*"
click at [289, 280] on div "Total Rate" at bounding box center [306, 294] width 137 height 45
click at [155, 263] on input at bounding box center [181, 261] width 113 height 11
click at [155, 299] on input "*" at bounding box center [153, 301] width 36 height 17
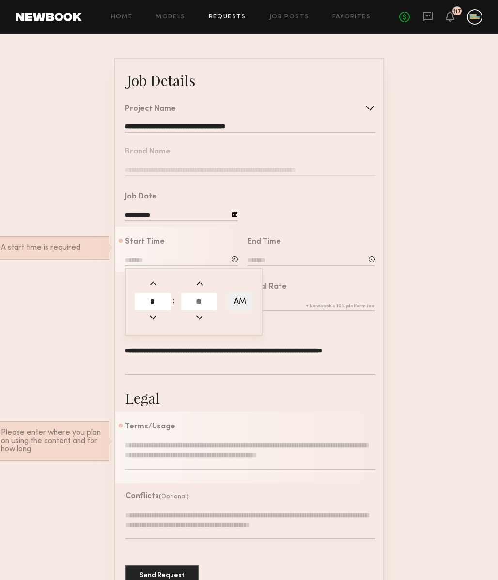
click at [198, 300] on input "text" at bounding box center [199, 301] width 36 height 17
type input "**"
type input "*******"
type input "**"
click at [280, 256] on input at bounding box center [310, 261] width 127 height 11
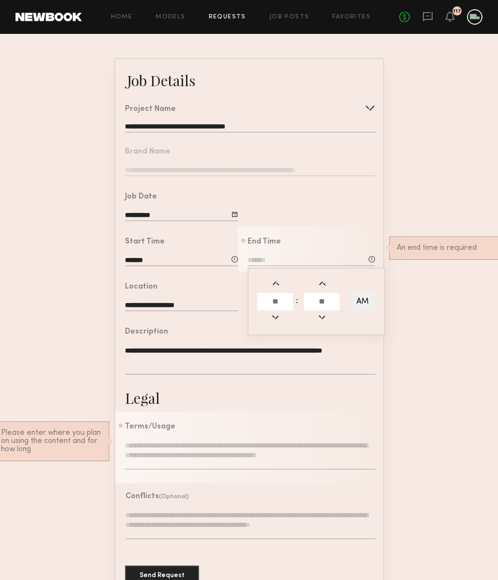
click at [278, 296] on input "text" at bounding box center [275, 301] width 36 height 17
type input "*"
click at [315, 304] on input "text" at bounding box center [322, 301] width 36 height 17
type input "*"
type input "**"
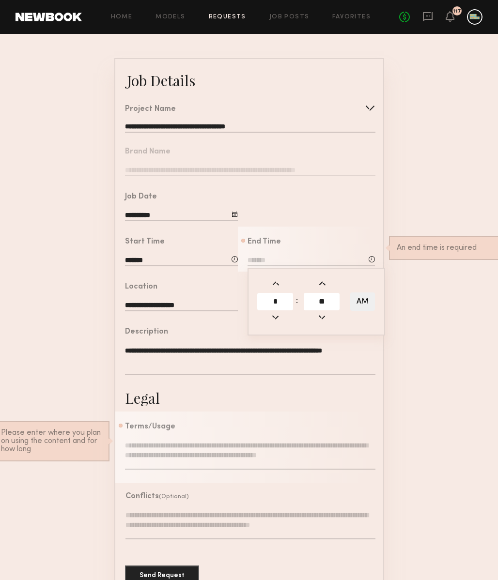
type input "*******"
type input "**"
click at [363, 303] on button "AM" at bounding box center [362, 301] width 25 height 18
type input "*******"
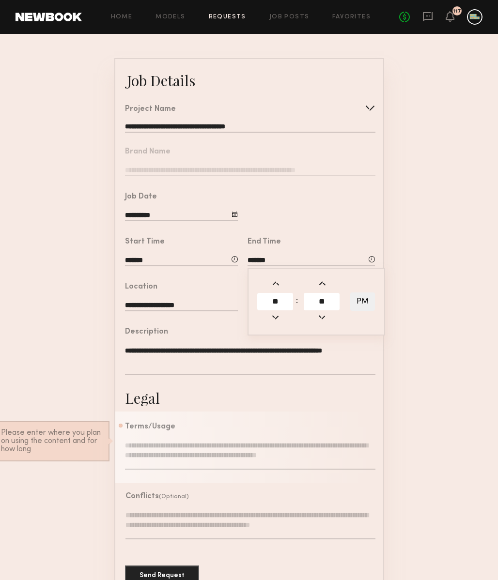
click at [419, 300] on form "**********" at bounding box center [249, 327] width 498 height 539
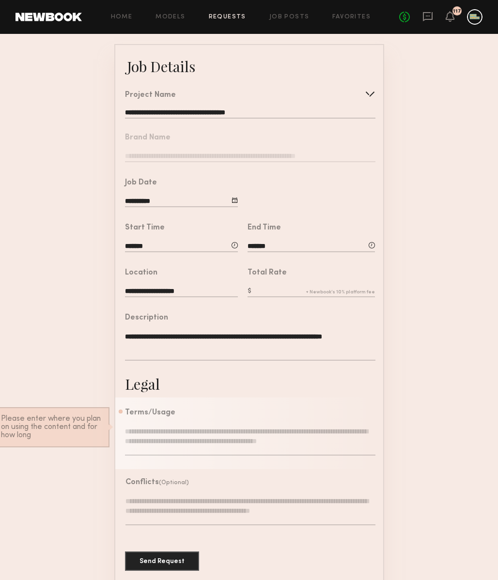
scroll to position [54, 0]
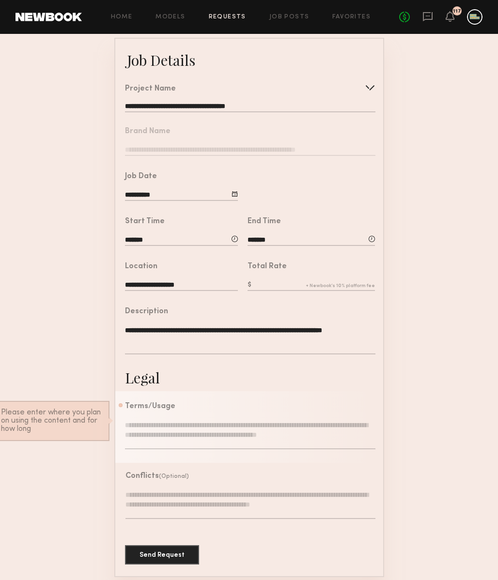
click at [274, 283] on input "text" at bounding box center [310, 285] width 127 height 11
type input "****"
click at [401, 295] on form "**********" at bounding box center [249, 307] width 498 height 539
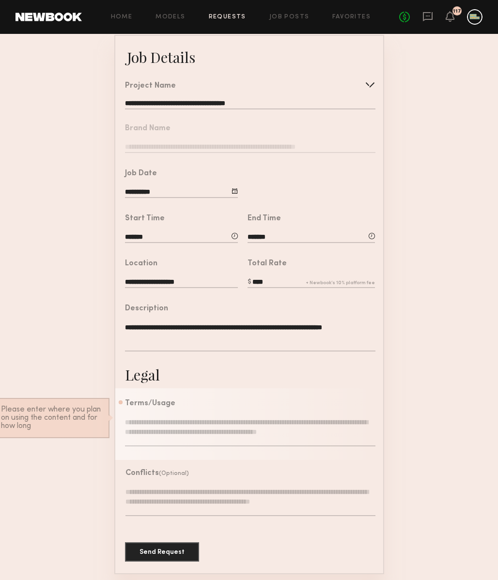
click at [189, 421] on textarea at bounding box center [250, 431] width 250 height 29
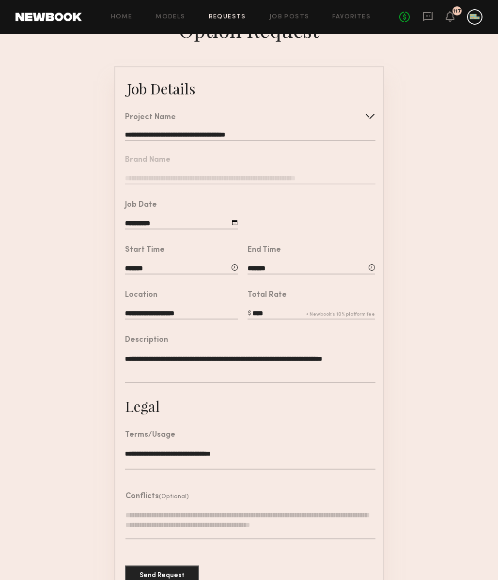
scroll to position [18, 0]
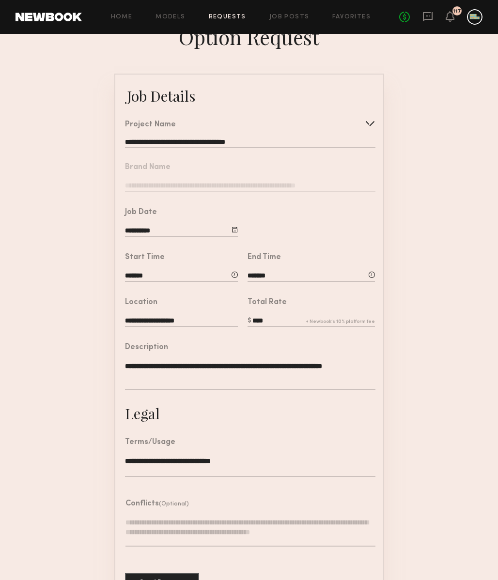
click at [256, 187] on nb-form-field "Brand Name" at bounding box center [249, 174] width 268 height 45
click at [256, 182] on nb-form-field "Brand Name" at bounding box center [249, 174] width 268 height 45
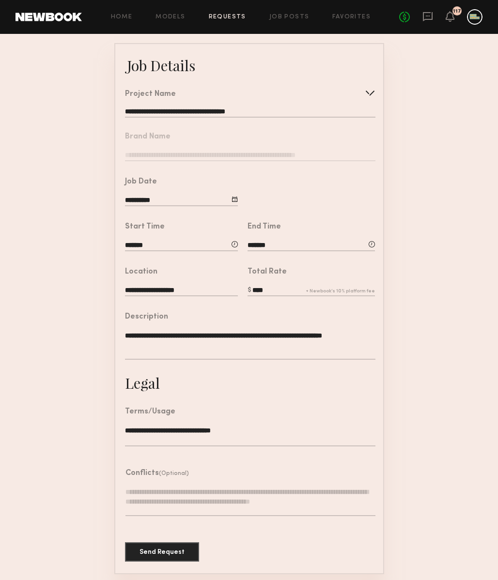
click at [236, 419] on div "**********" at bounding box center [250, 432] width 250 height 48
click at [236, 426] on textarea "**********" at bounding box center [250, 436] width 250 height 21
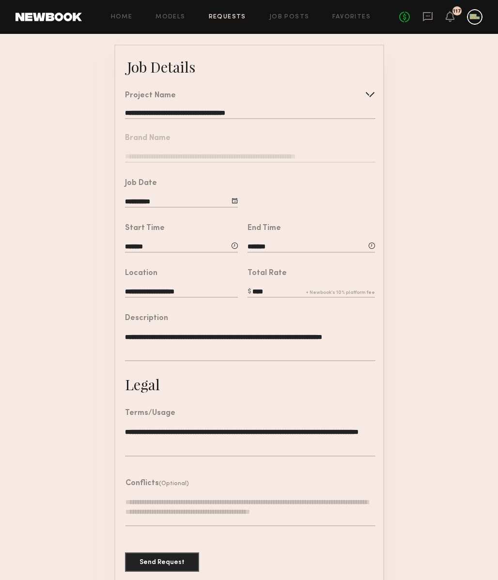
scroll to position [44, 0]
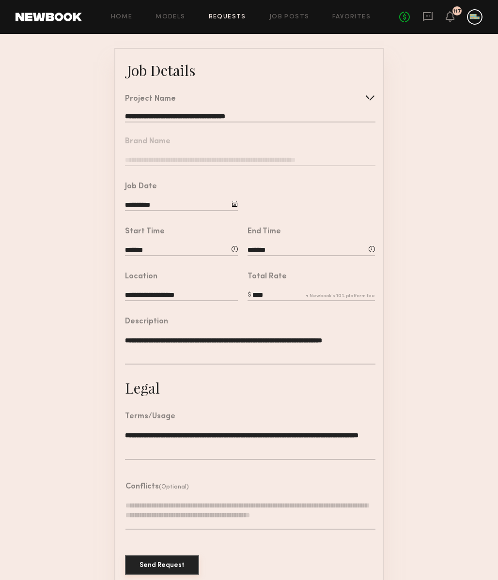
type textarea "**********"
click at [165, 558] on button "Send Request" at bounding box center [162, 564] width 74 height 19
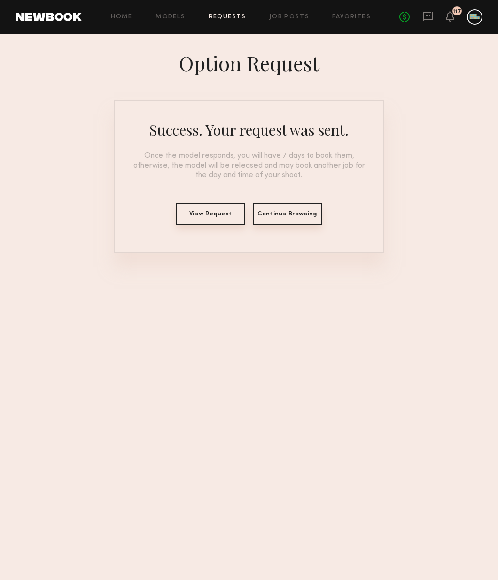
click at [286, 215] on button "Continue Browsing" at bounding box center [287, 213] width 69 height 21
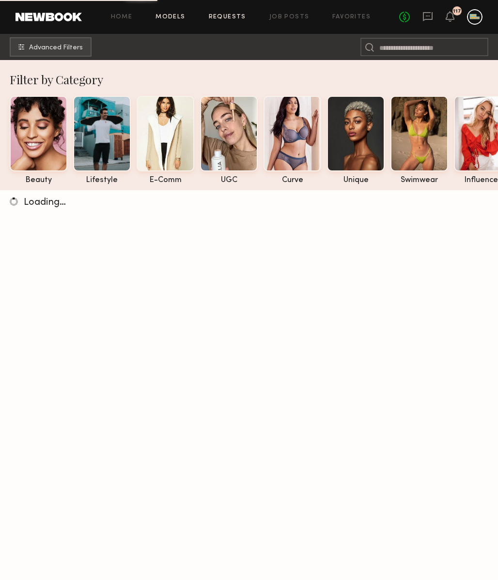
click at [223, 19] on link "Requests" at bounding box center [227, 17] width 37 height 6
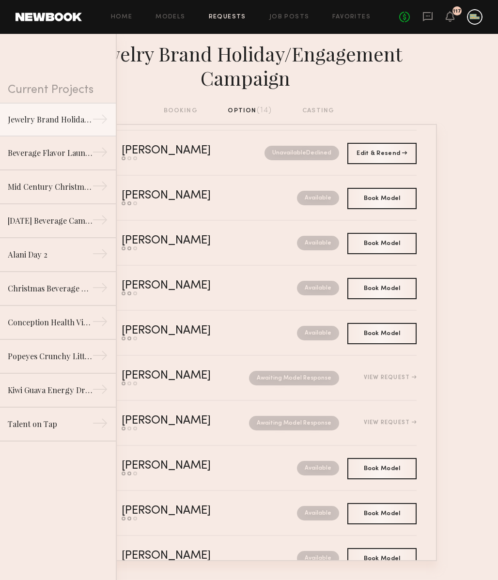
scroll to position [43, 0]
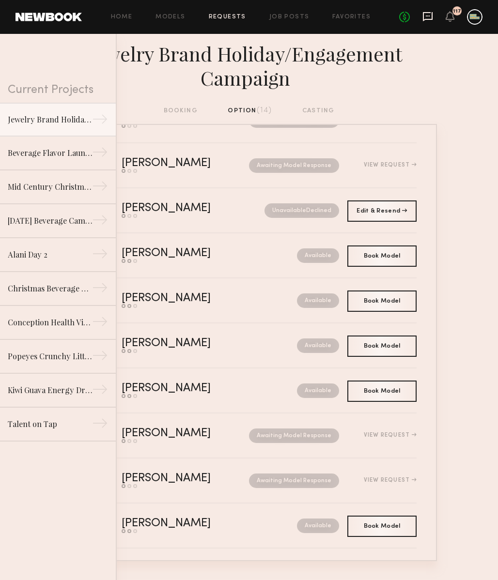
click at [424, 19] on icon at bounding box center [428, 16] width 10 height 9
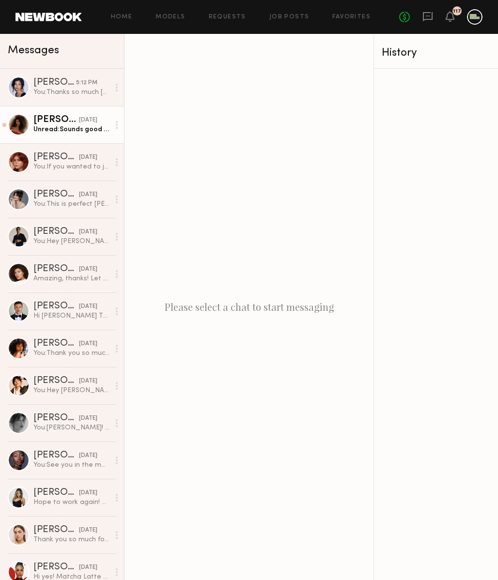
click at [60, 125] on div "Unread: Sounds good thank you 🤗✨" at bounding box center [71, 129] width 76 height 9
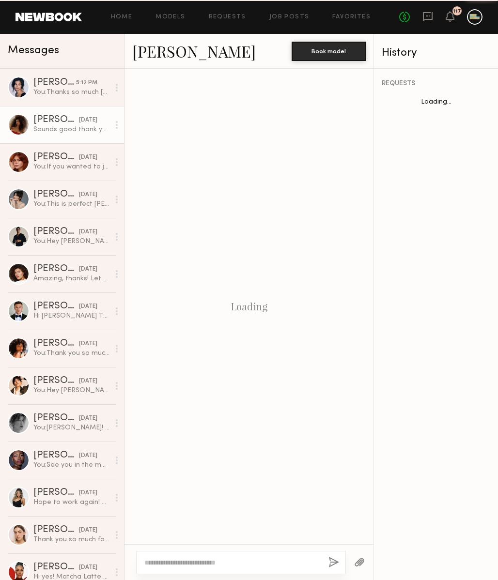
scroll to position [441, 0]
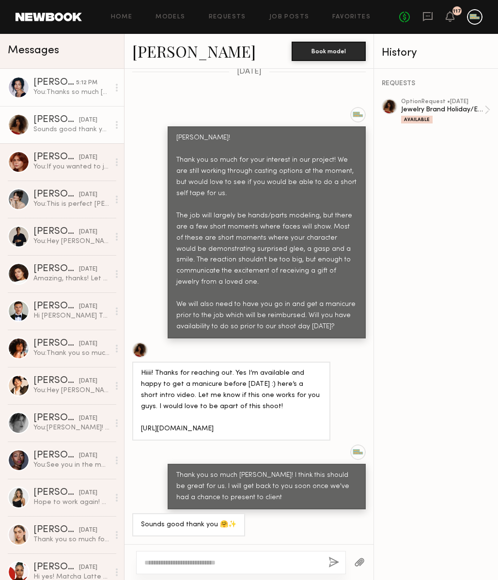
click at [41, 93] on div "You: Thanks so much Vallerie! Looking forward to seeing your tape :)" at bounding box center [71, 92] width 76 height 9
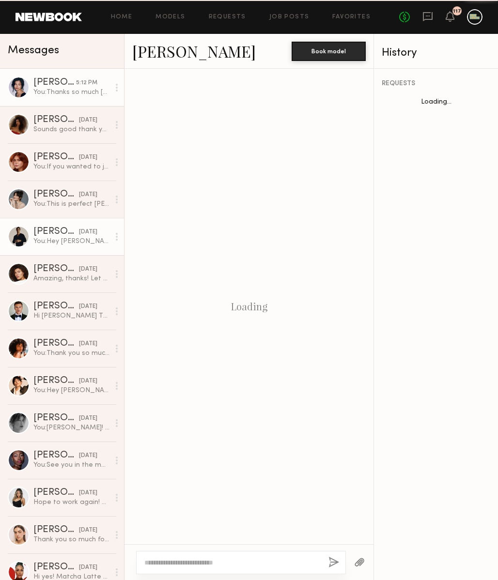
scroll to position [328, 0]
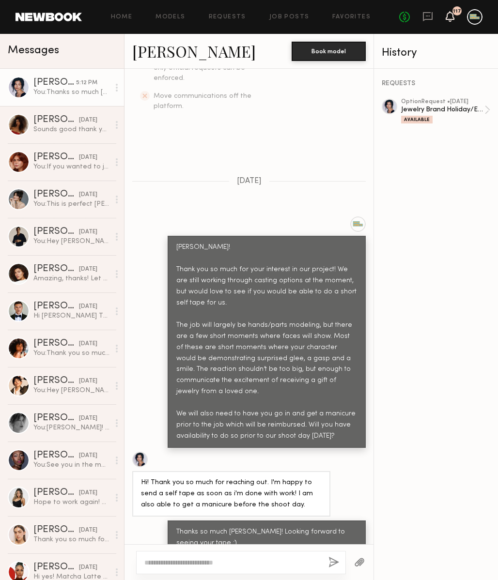
click at [453, 15] on icon at bounding box center [450, 16] width 8 height 7
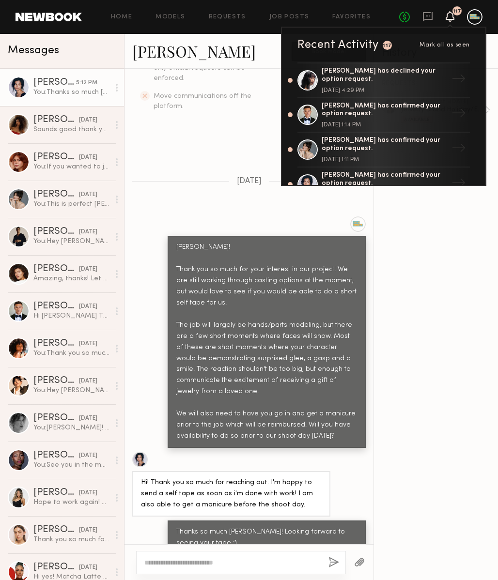
click at [426, 229] on div "REQUESTS option Request • 09/09/2025 Jewelry Brand Holiday/Engagement Campaign …" at bounding box center [436, 324] width 124 height 511
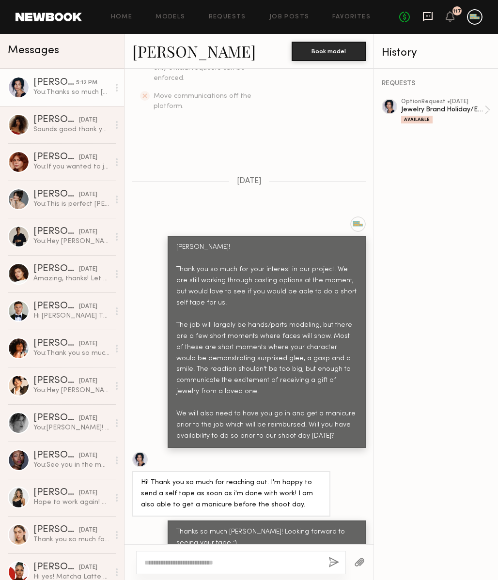
click at [430, 14] on icon at bounding box center [427, 16] width 11 height 11
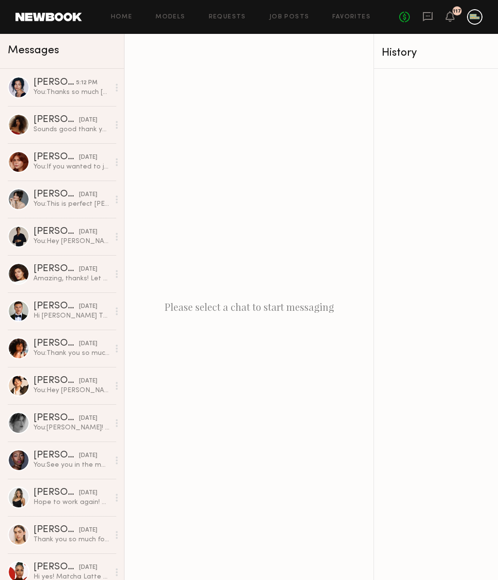
click at [457, 15] on div "117" at bounding box center [456, 10] width 9 height 9
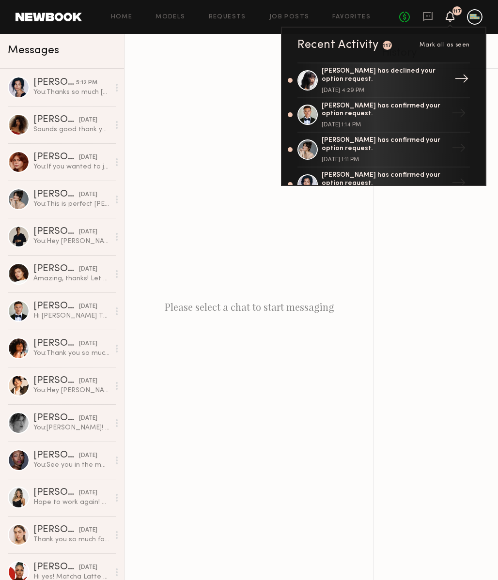
click at [328, 73] on div "Aileen C. has declined your option request." at bounding box center [384, 75] width 126 height 16
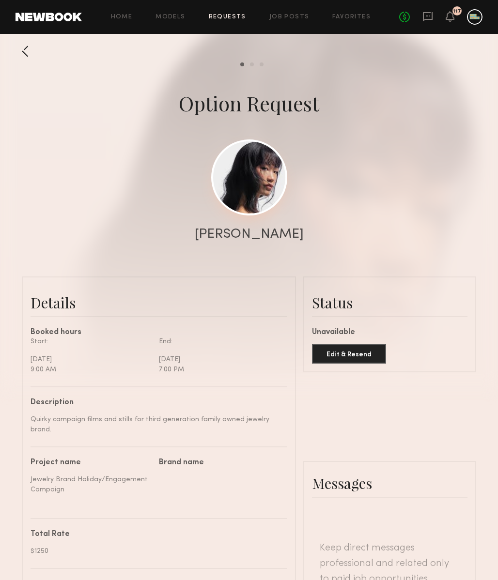
click at [237, 187] on link at bounding box center [249, 177] width 76 height 76
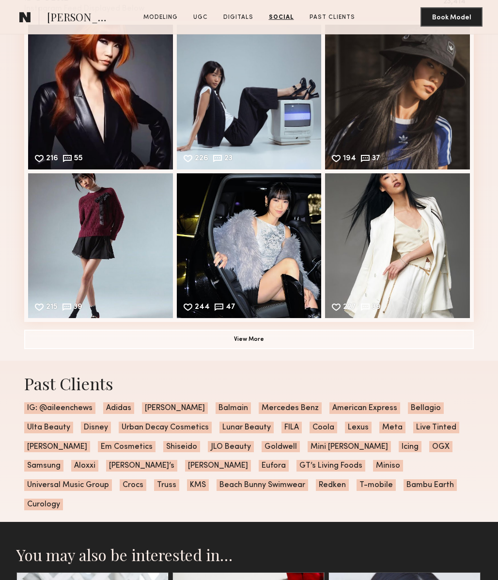
scroll to position [1525, 0]
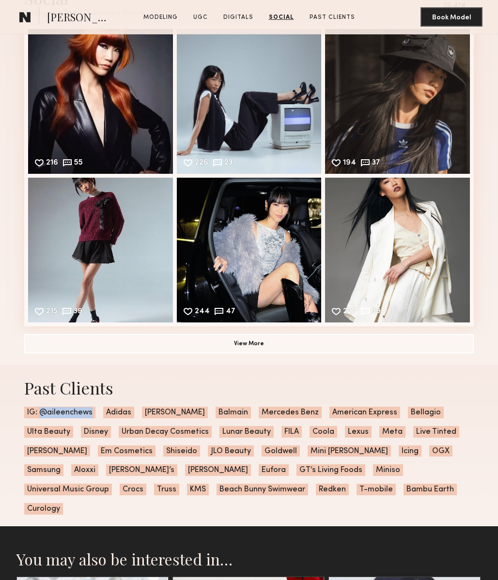
drag, startPoint x: 41, startPoint y: 411, endPoint x: 90, endPoint y: 412, distance: 48.9
click at [90, 412] on span "IG: @aileenchews" at bounding box center [59, 413] width 71 height 12
